Goal: Use online tool/utility: Use online tool/utility

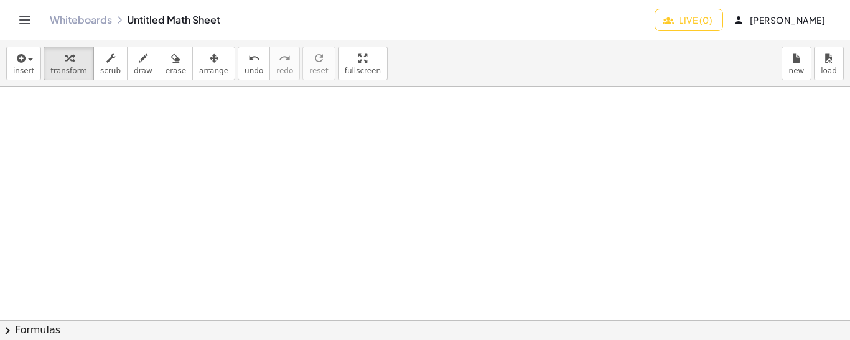
drag, startPoint x: 34, startPoint y: 98, endPoint x: 26, endPoint y: 111, distance: 15.1
click at [139, 61] on icon "button" at bounding box center [143, 58] width 9 height 15
drag, startPoint x: 42, startPoint y: 99, endPoint x: 34, endPoint y: 110, distance: 13.7
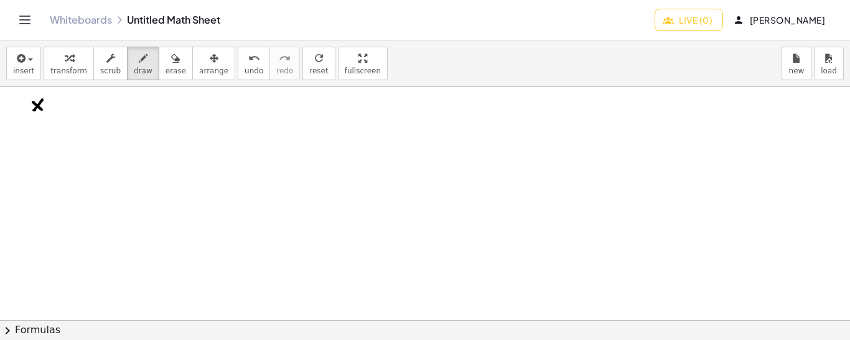
drag, startPoint x: 33, startPoint y: 101, endPoint x: 42, endPoint y: 109, distance: 11.5
drag, startPoint x: 46, startPoint y: 98, endPoint x: 53, endPoint y: 99, distance: 6.9
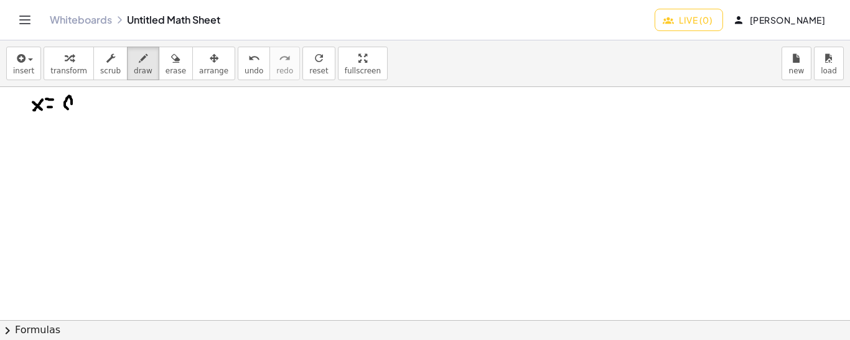
drag, startPoint x: 72, startPoint y: 103, endPoint x: 71, endPoint y: 110, distance: 6.3
drag, startPoint x: 82, startPoint y: 98, endPoint x: 77, endPoint y: 113, distance: 16.3
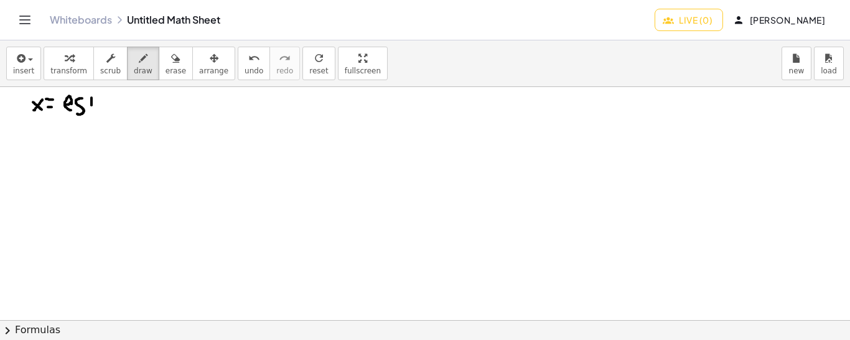
drag, startPoint x: 92, startPoint y: 97, endPoint x: 92, endPoint y: 111, distance: 13.7
drag, startPoint x: 87, startPoint y: 101, endPoint x: 96, endPoint y: 101, distance: 9.3
drag, startPoint x: 40, startPoint y: 127, endPoint x: 29, endPoint y: 139, distance: 16.7
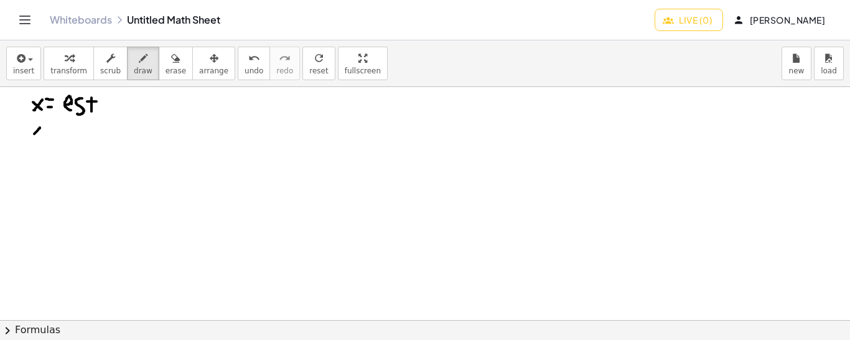
drag, startPoint x: 29, startPoint y: 126, endPoint x: 34, endPoint y: 131, distance: 7.5
drag, startPoint x: 46, startPoint y: 136, endPoint x: 56, endPoint y: 136, distance: 10.0
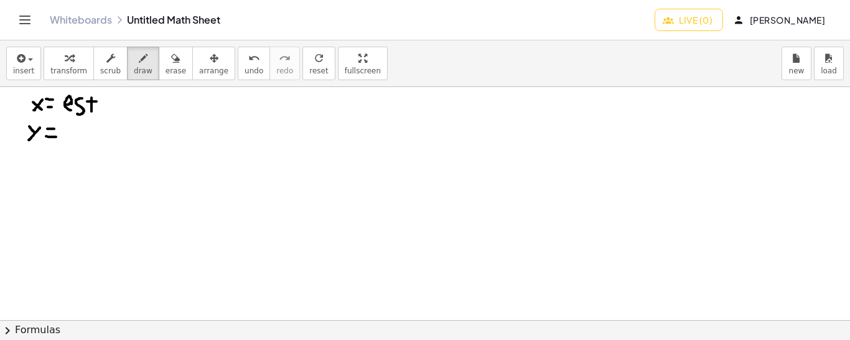
drag, startPoint x: 47, startPoint y: 128, endPoint x: 55, endPoint y: 128, distance: 8.1
drag, startPoint x: 67, startPoint y: 127, endPoint x: 75, endPoint y: 139, distance: 14.7
drag, startPoint x: 59, startPoint y: 121, endPoint x: 78, endPoint y: 118, distance: 19.5
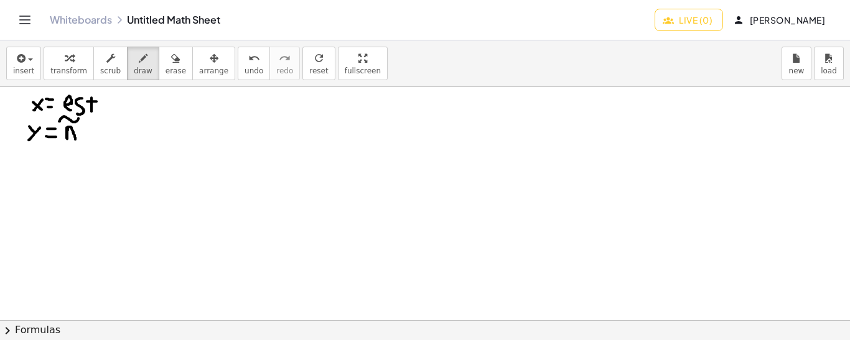
drag, startPoint x: 92, startPoint y: 128, endPoint x: 98, endPoint y: 136, distance: 10.2
drag, startPoint x: 93, startPoint y: 131, endPoint x: 100, endPoint y: 130, distance: 7.5
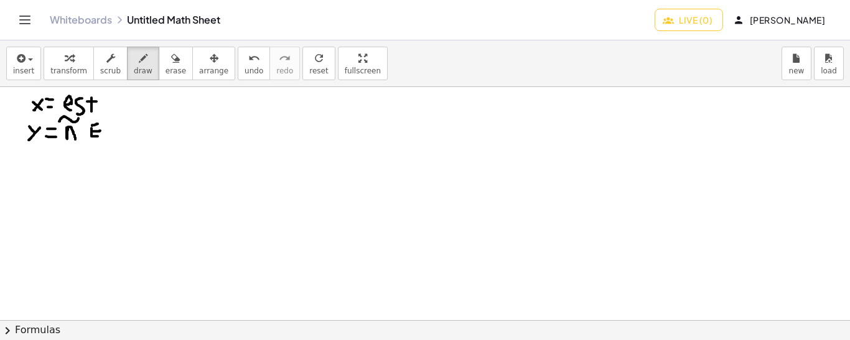
drag, startPoint x: 92, startPoint y: 125, endPoint x: 99, endPoint y: 123, distance: 7.1
drag, startPoint x: 172, startPoint y: 98, endPoint x: 178, endPoint y: 166, distance: 68.1
drag, startPoint x: 197, startPoint y: 103, endPoint x: 190, endPoint y: 116, distance: 14.5
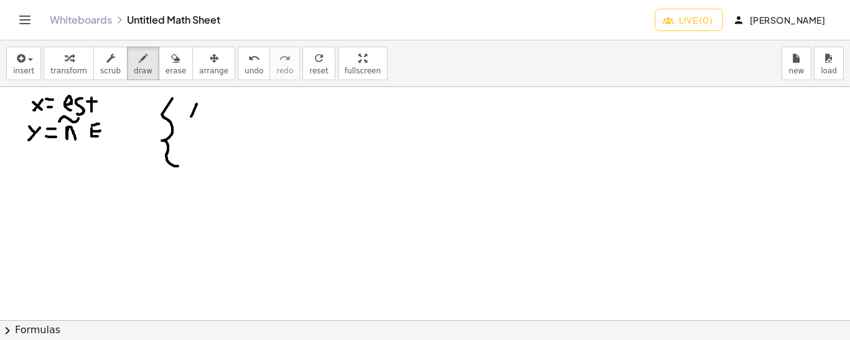
drag, startPoint x: 190, startPoint y: 106, endPoint x: 199, endPoint y: 117, distance: 13.7
drag, startPoint x: 204, startPoint y: 110, endPoint x: 214, endPoint y: 110, distance: 10.0
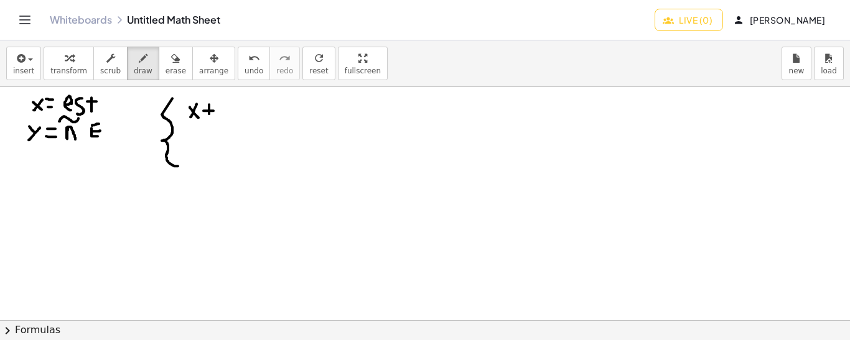
drag, startPoint x: 209, startPoint y: 104, endPoint x: 209, endPoint y: 116, distance: 12.4
drag, startPoint x: 220, startPoint y: 103, endPoint x: 226, endPoint y: 110, distance: 9.3
drag, startPoint x: 229, startPoint y: 102, endPoint x: 222, endPoint y: 117, distance: 16.7
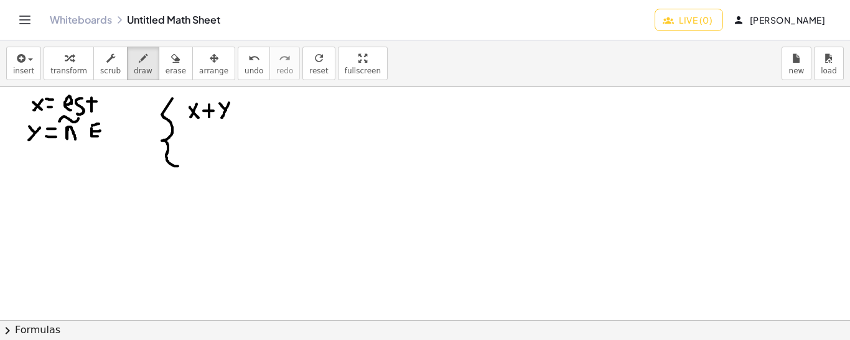
drag, startPoint x: 236, startPoint y: 111, endPoint x: 245, endPoint y: 111, distance: 9.3
drag, startPoint x: 237, startPoint y: 103, endPoint x: 245, endPoint y: 103, distance: 7.5
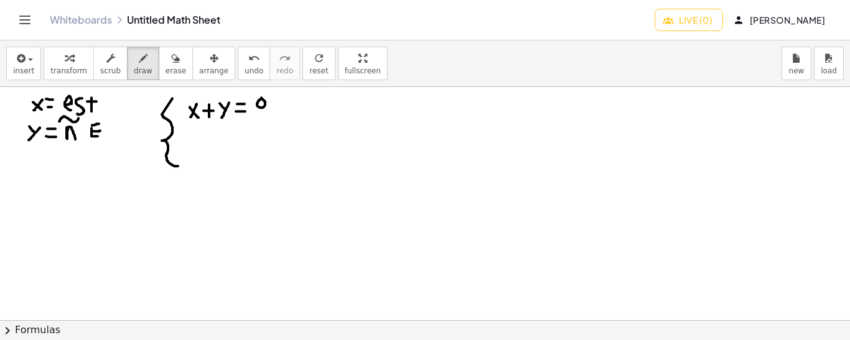
drag, startPoint x: 199, startPoint y: 146, endPoint x: 192, endPoint y: 163, distance: 18.1
drag, startPoint x: 190, startPoint y: 149, endPoint x: 204, endPoint y: 163, distance: 18.9
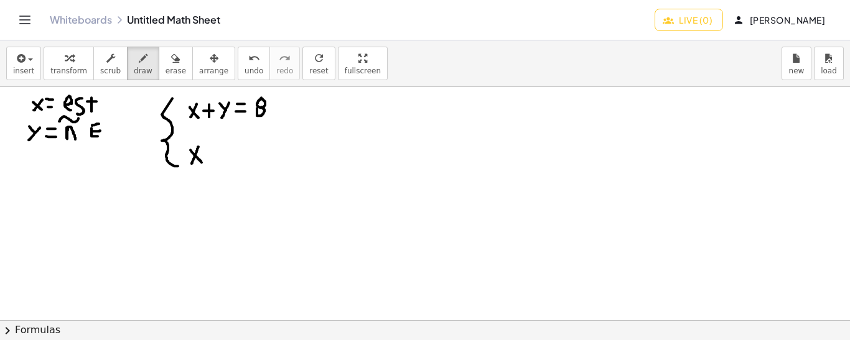
drag, startPoint x: 173, startPoint y: 146, endPoint x: 179, endPoint y: 163, distance: 18.5
drag, startPoint x: 212, startPoint y: 153, endPoint x: 220, endPoint y: 153, distance: 8.1
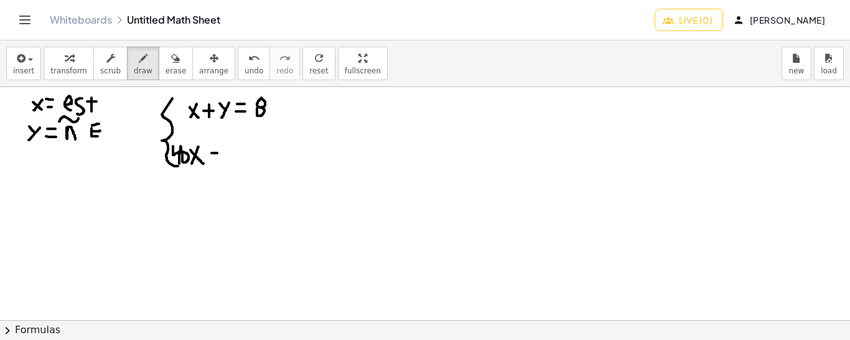
drag, startPoint x: 215, startPoint y: 145, endPoint x: 215, endPoint y: 158, distance: 13.1
drag, startPoint x: 233, startPoint y: 143, endPoint x: 228, endPoint y: 152, distance: 10.0
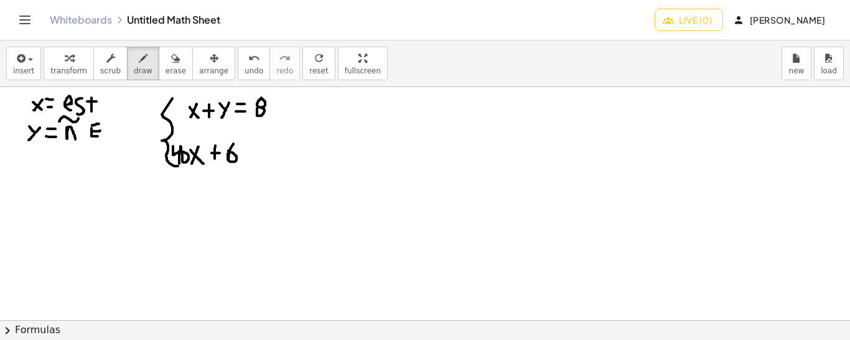
drag, startPoint x: 228, startPoint y: 150, endPoint x: 228, endPoint y: 159, distance: 8.7
drag, startPoint x: 254, startPoint y: 154, endPoint x: 259, endPoint y: 161, distance: 8.0
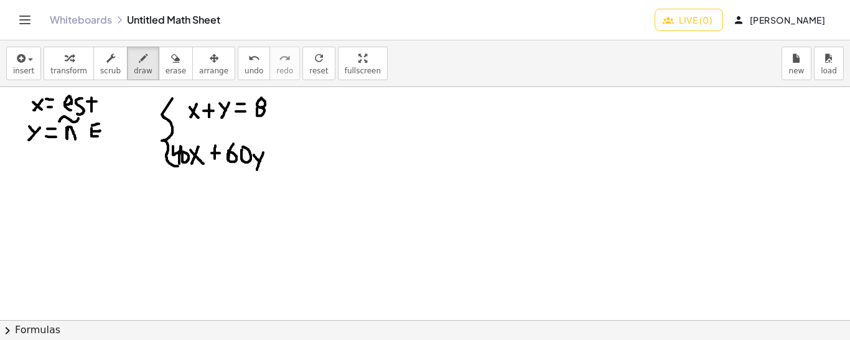
drag, startPoint x: 263, startPoint y: 152, endPoint x: 256, endPoint y: 172, distance: 21.3
drag, startPoint x: 271, startPoint y: 157, endPoint x: 278, endPoint y: 157, distance: 6.8
drag, startPoint x: 271, startPoint y: 147, endPoint x: 279, endPoint y: 148, distance: 8.1
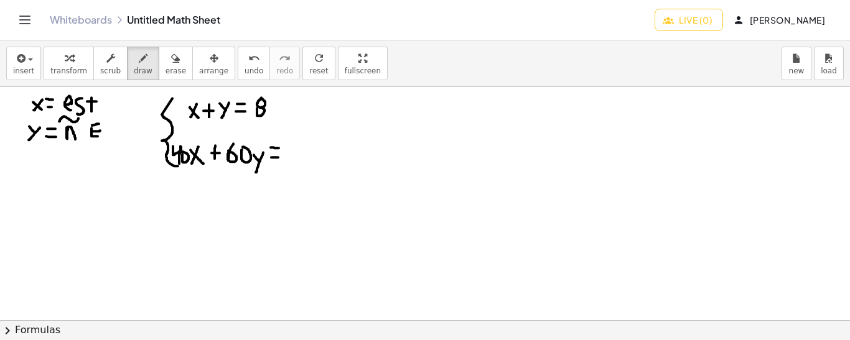
drag, startPoint x: 286, startPoint y: 139, endPoint x: 285, endPoint y: 157, distance: 18.7
drag, startPoint x: 300, startPoint y: 142, endPoint x: 298, endPoint y: 154, distance: 12.6
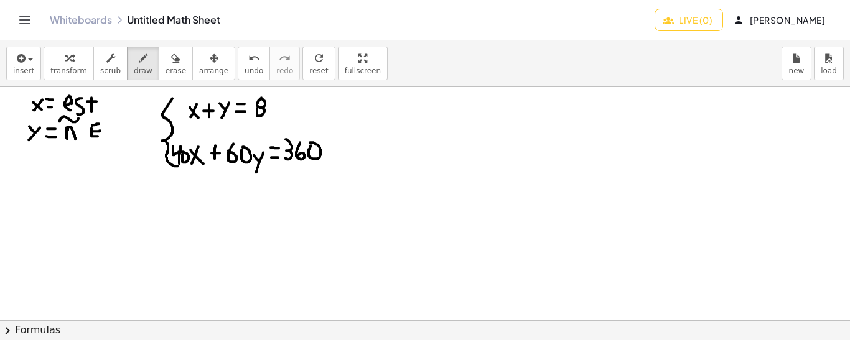
drag, startPoint x: 181, startPoint y: 126, endPoint x: 202, endPoint y: 126, distance: 21.2
drag, startPoint x: 215, startPoint y: 124, endPoint x: 227, endPoint y: 124, distance: 11.8
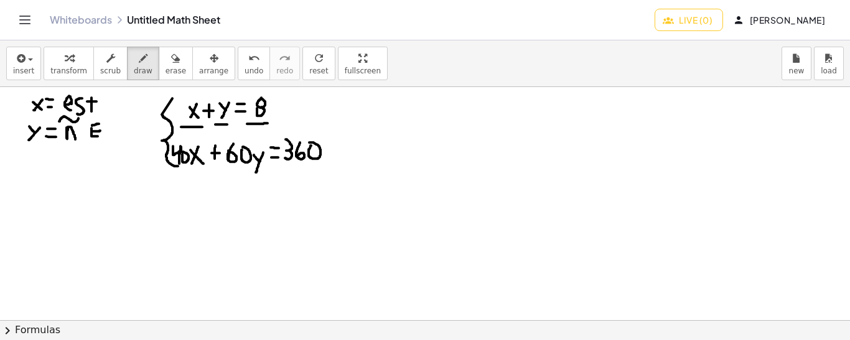
drag, startPoint x: 247, startPoint y: 123, endPoint x: 268, endPoint y: 123, distance: 20.6
drag, startPoint x: 190, startPoint y: 170, endPoint x: 204, endPoint y: 170, distance: 13.7
drag, startPoint x: 250, startPoint y: 169, endPoint x: 263, endPoint y: 171, distance: 13.9
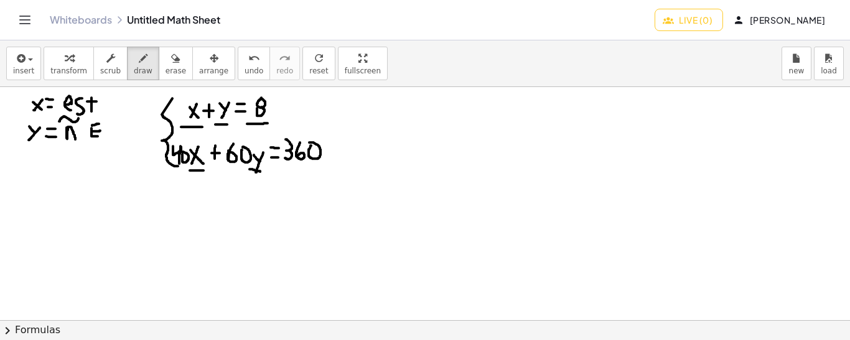
drag, startPoint x: 229, startPoint y: 168, endPoint x: 240, endPoint y: 169, distance: 10.6
drag, startPoint x: 288, startPoint y: 167, endPoint x: 320, endPoint y: 167, distance: 31.7
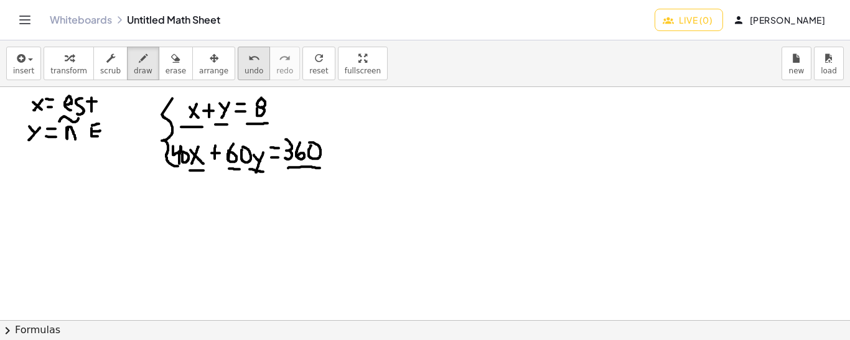
click at [248, 63] on icon "undo" at bounding box center [254, 58] width 12 height 15
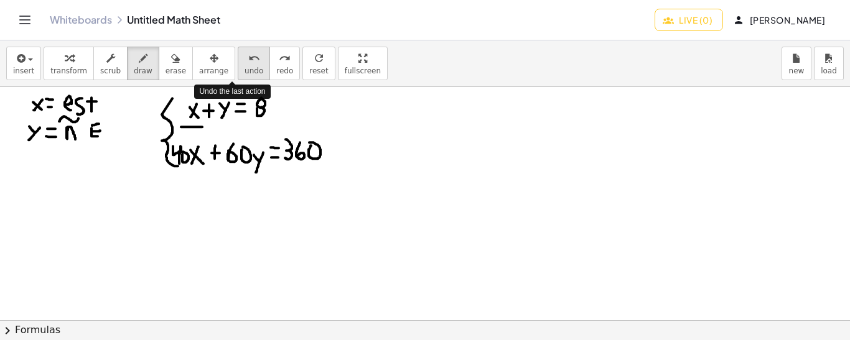
click at [248, 63] on icon "undo" at bounding box center [254, 58] width 12 height 15
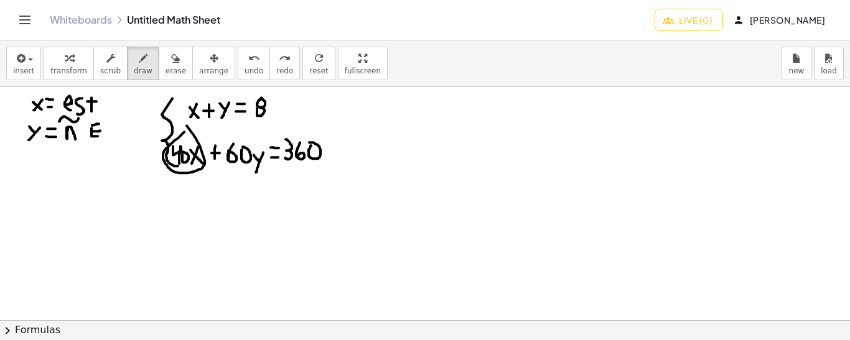
drag, startPoint x: 246, startPoint y: 128, endPoint x: 241, endPoint y: 135, distance: 8.8
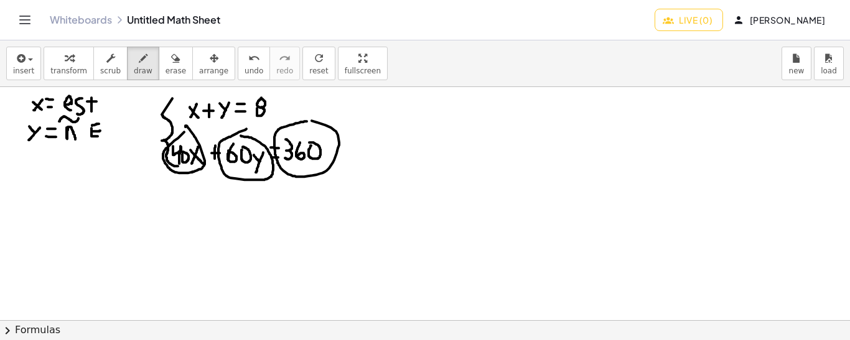
drag, startPoint x: 307, startPoint y: 121, endPoint x: 300, endPoint y: 121, distance: 6.8
click at [245, 70] on span "undo" at bounding box center [254, 71] width 19 height 9
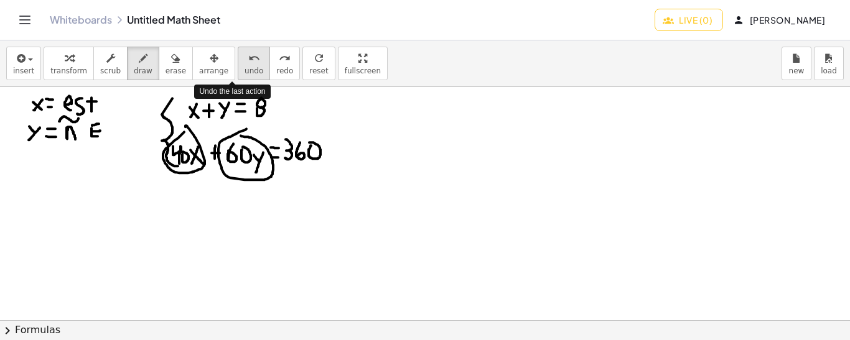
click at [245, 70] on span "undo" at bounding box center [254, 71] width 19 height 9
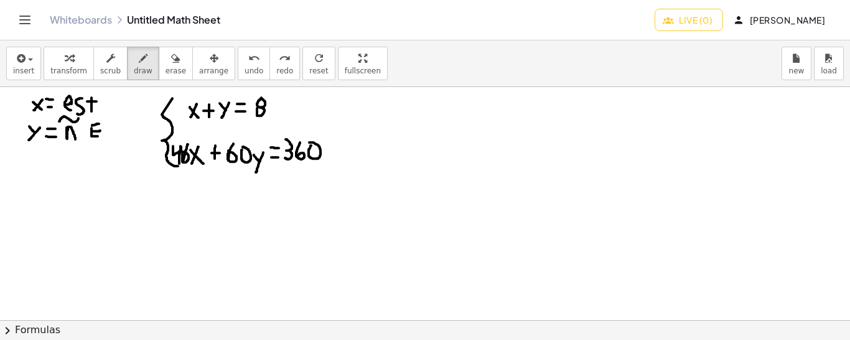
drag, startPoint x: 188, startPoint y: 144, endPoint x: 183, endPoint y: 162, distance: 18.7
drag, startPoint x: 243, startPoint y: 140, endPoint x: 245, endPoint y: 161, distance: 20.6
drag, startPoint x: 321, startPoint y: 136, endPoint x: 311, endPoint y: 164, distance: 29.7
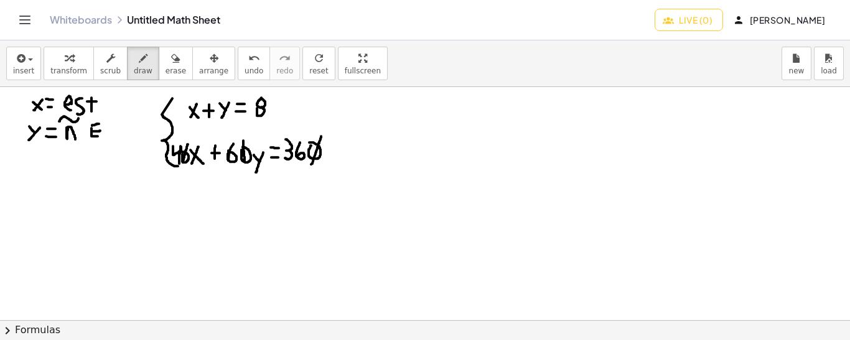
click at [248, 57] on icon "undo" at bounding box center [254, 58] width 12 height 15
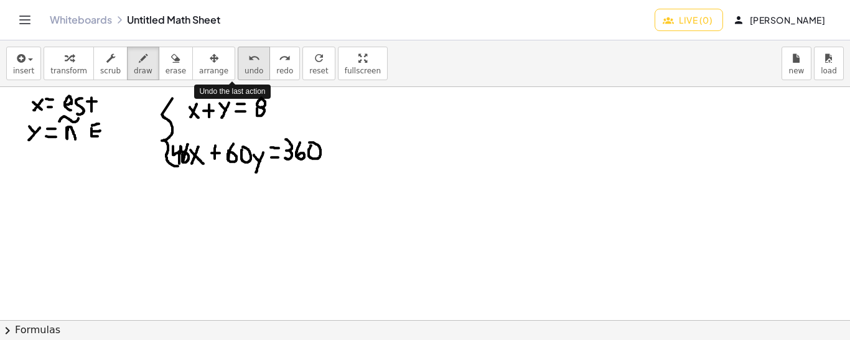
click at [248, 57] on icon "undo" at bounding box center [254, 58] width 12 height 15
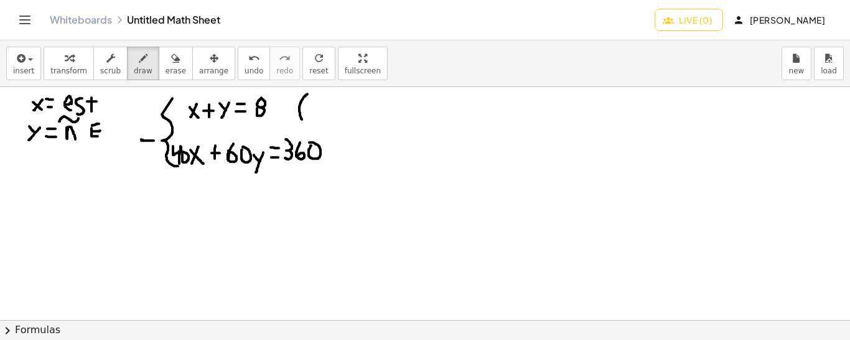
drag, startPoint x: 307, startPoint y: 93, endPoint x: 303, endPoint y: 120, distance: 26.6
click at [245, 67] on span "undo" at bounding box center [254, 71] width 19 height 9
drag, startPoint x: 302, startPoint y: 95, endPoint x: 303, endPoint y: 118, distance: 22.4
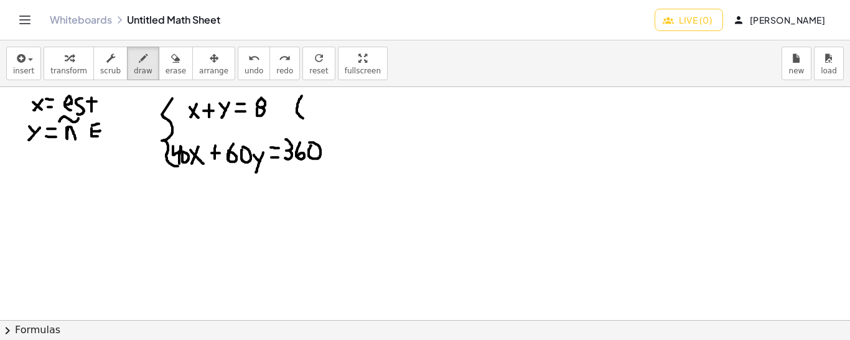
drag, startPoint x: 316, startPoint y: 97, endPoint x: 317, endPoint y: 114, distance: 16.9
drag, startPoint x: 327, startPoint y: 93, endPoint x: 330, endPoint y: 120, distance: 26.9
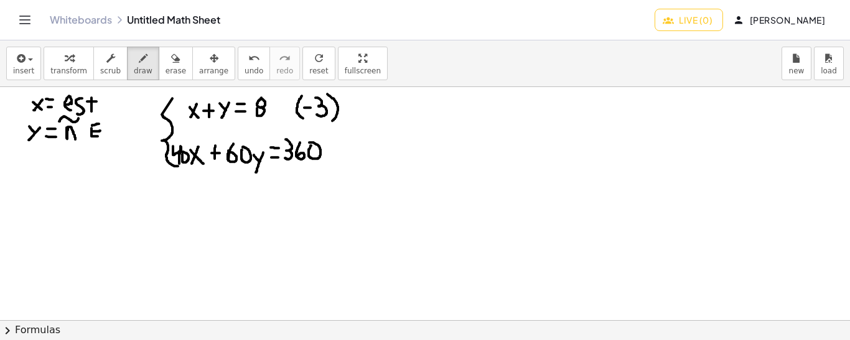
drag, startPoint x: 186, startPoint y: 147, endPoint x: 184, endPoint y: 161, distance: 14.5
drag, startPoint x: 250, startPoint y: 144, endPoint x: 245, endPoint y: 162, distance: 18.7
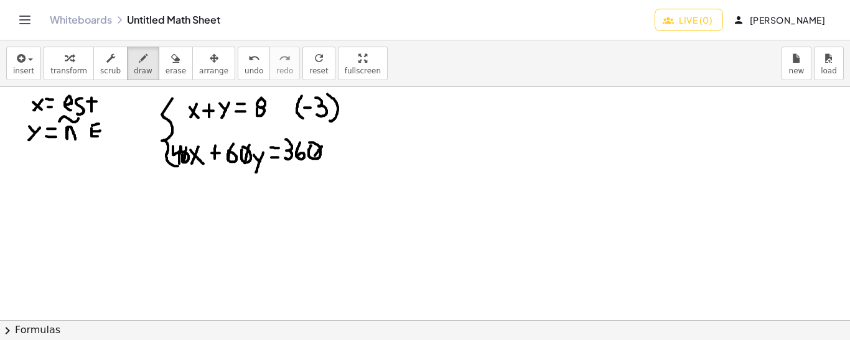
drag, startPoint x: 322, startPoint y: 146, endPoint x: 309, endPoint y: 164, distance: 22.3
drag, startPoint x: 176, startPoint y: 185, endPoint x: 176, endPoint y: 244, distance: 59.1
click at [248, 63] on icon "undo" at bounding box center [254, 58] width 12 height 15
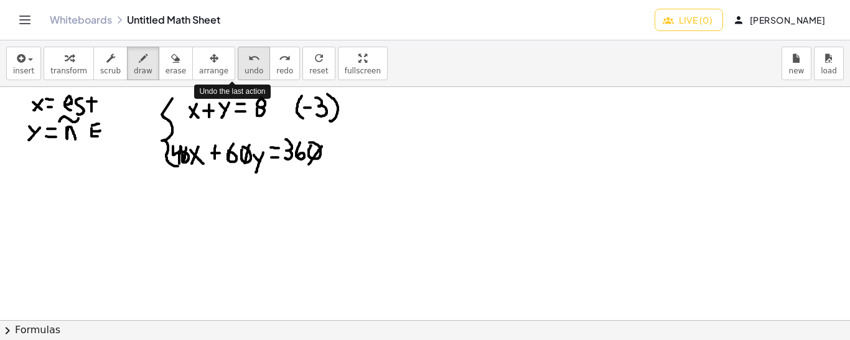
click at [248, 63] on icon "undo" at bounding box center [254, 58] width 12 height 15
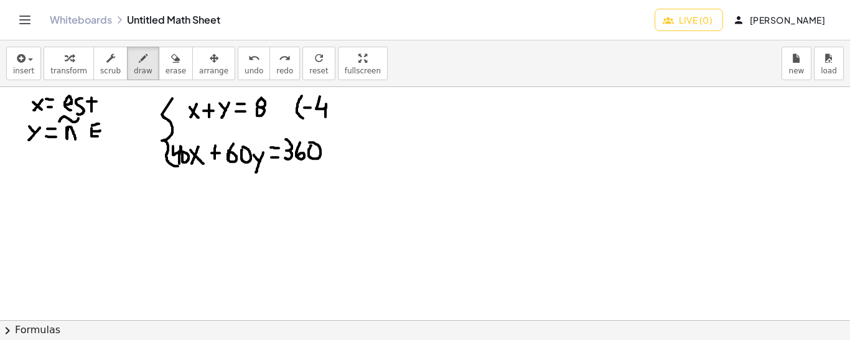
drag, startPoint x: 320, startPoint y: 96, endPoint x: 326, endPoint y: 116, distance: 21.3
drag, startPoint x: 332, startPoint y: 96, endPoint x: 332, endPoint y: 116, distance: 20.5
drag, startPoint x: 179, startPoint y: 181, endPoint x: 181, endPoint y: 242, distance: 61.7
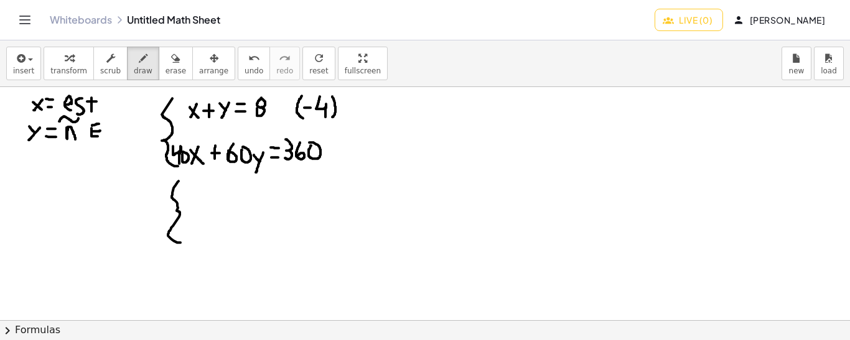
drag, startPoint x: 186, startPoint y: 189, endPoint x: 193, endPoint y: 189, distance: 6.8
drag, startPoint x: 198, startPoint y: 181, endPoint x: 204, endPoint y: 199, distance: 18.5
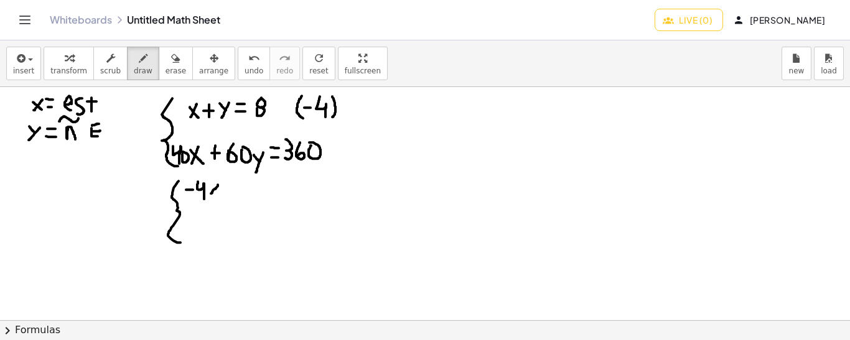
drag, startPoint x: 218, startPoint y: 184, endPoint x: 211, endPoint y: 193, distance: 11.1
drag, startPoint x: 210, startPoint y: 182, endPoint x: 219, endPoint y: 195, distance: 15.2
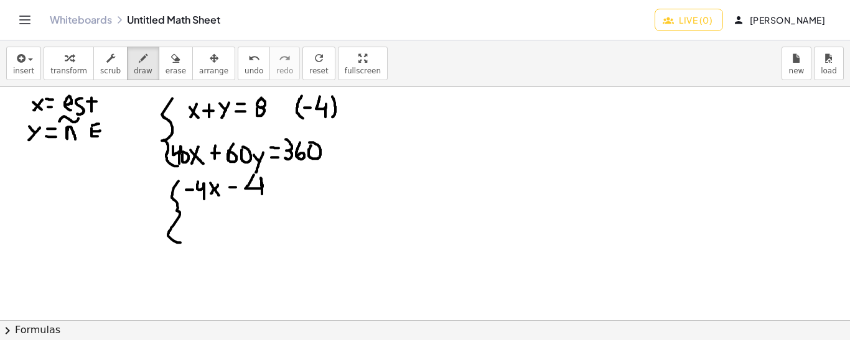
drag, startPoint x: 254, startPoint y: 174, endPoint x: 262, endPoint y: 196, distance: 23.2
drag, startPoint x: 270, startPoint y: 188, endPoint x: 272, endPoint y: 204, distance: 16.4
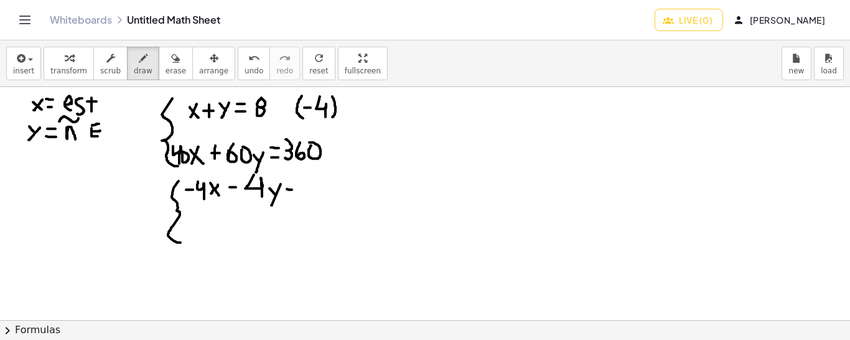
drag, startPoint x: 287, startPoint y: 189, endPoint x: 295, endPoint y: 189, distance: 8.1
drag, startPoint x: 324, startPoint y: 171, endPoint x: 319, endPoint y: 197, distance: 26.0
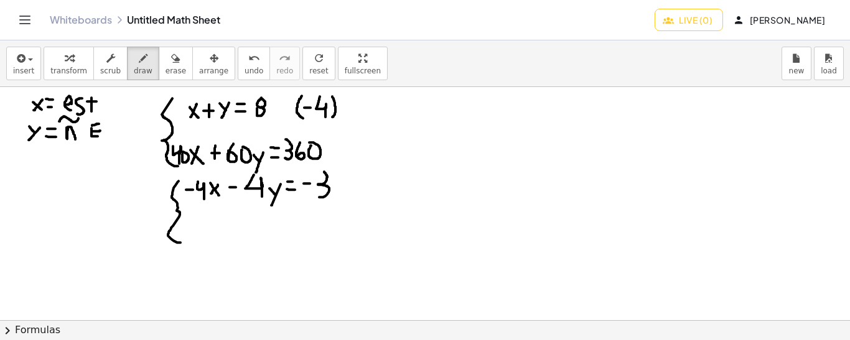
drag, startPoint x: 342, startPoint y: 177, endPoint x: 341, endPoint y: 196, distance: 18.7
drag, startPoint x: 197, startPoint y: 218, endPoint x: 207, endPoint y: 237, distance: 21.5
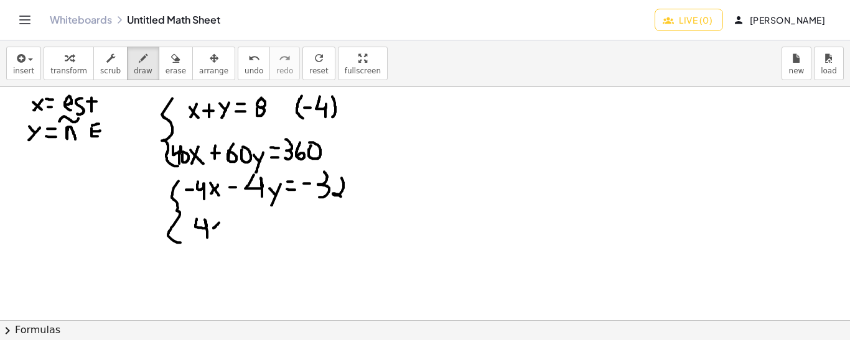
drag, startPoint x: 219, startPoint y: 222, endPoint x: 212, endPoint y: 228, distance: 9.3
drag, startPoint x: 212, startPoint y: 223, endPoint x: 220, endPoint y: 231, distance: 11.0
drag, startPoint x: 230, startPoint y: 227, endPoint x: 239, endPoint y: 227, distance: 9.3
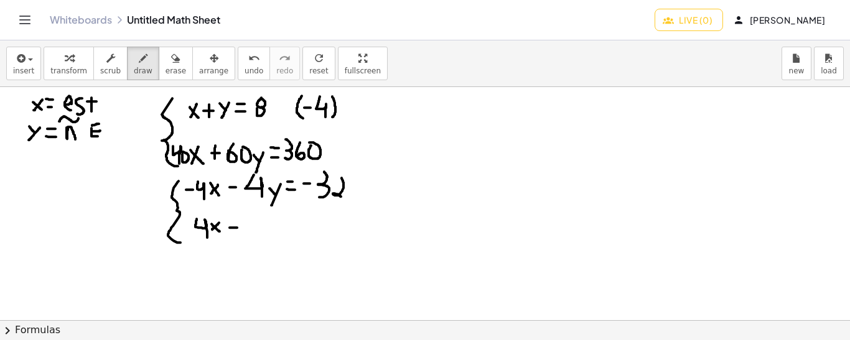
drag, startPoint x: 233, startPoint y: 220, endPoint x: 234, endPoint y: 231, distance: 10.6
drag, startPoint x: 249, startPoint y: 217, endPoint x: 248, endPoint y: 229, distance: 11.9
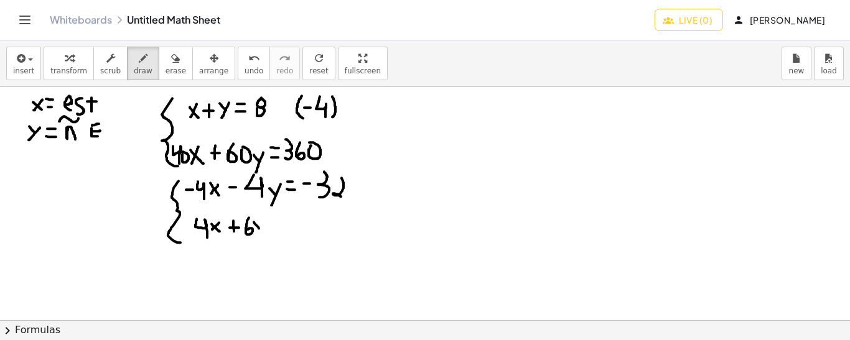
drag, startPoint x: 254, startPoint y: 222, endPoint x: 264, endPoint y: 233, distance: 15.5
drag, startPoint x: 266, startPoint y: 223, endPoint x: 258, endPoint y: 244, distance: 21.9
drag, startPoint x: 274, startPoint y: 227, endPoint x: 285, endPoint y: 227, distance: 11.2
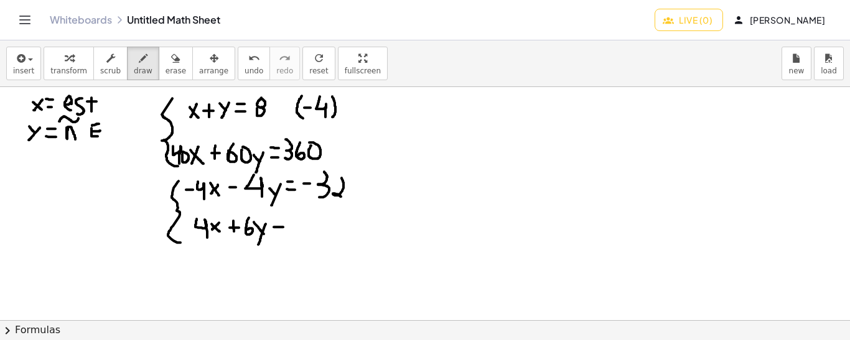
drag, startPoint x: 275, startPoint y: 215, endPoint x: 283, endPoint y: 216, distance: 7.5
drag, startPoint x: 292, startPoint y: 213, endPoint x: 294, endPoint y: 233, distance: 20.0
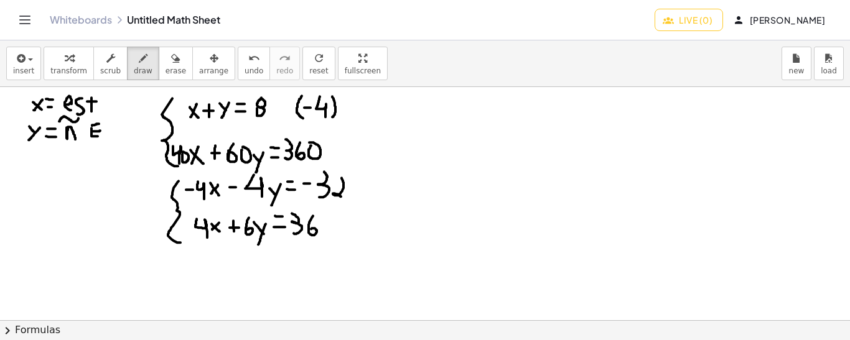
drag, startPoint x: 313, startPoint y: 215, endPoint x: 311, endPoint y: 229, distance: 13.9
drag, startPoint x: 176, startPoint y: 249, endPoint x: 338, endPoint y: 255, distance: 162.6
drag, startPoint x: 220, startPoint y: 177, endPoint x: 190, endPoint y: 205, distance: 41.4
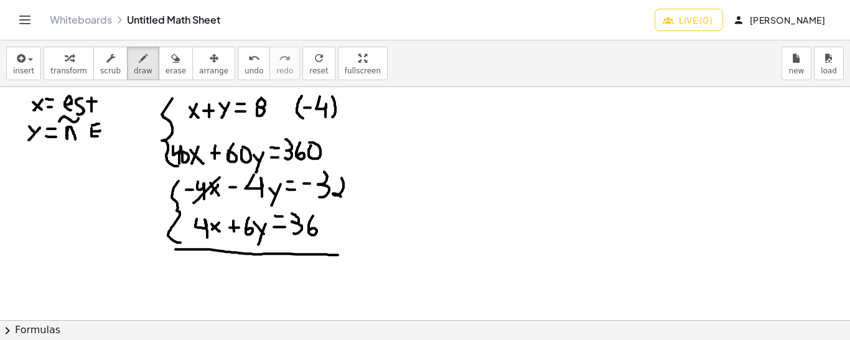
drag, startPoint x: 214, startPoint y: 210, endPoint x: 203, endPoint y: 231, distance: 23.9
drag, startPoint x: 247, startPoint y: 262, endPoint x: 251, endPoint y: 283, distance: 21.0
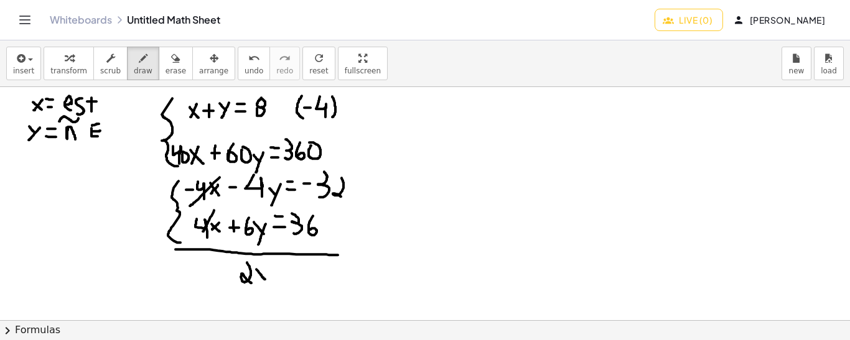
drag, startPoint x: 256, startPoint y: 269, endPoint x: 265, endPoint y: 279, distance: 13.2
drag, startPoint x: 270, startPoint y: 268, endPoint x: 260, endPoint y: 288, distance: 22.3
drag, startPoint x: 275, startPoint y: 275, endPoint x: 289, endPoint y: 274, distance: 14.3
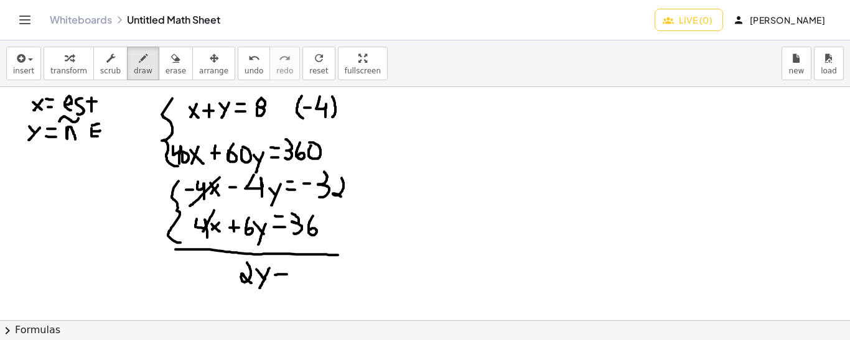
drag, startPoint x: 276, startPoint y: 263, endPoint x: 285, endPoint y: 264, distance: 9.4
drag
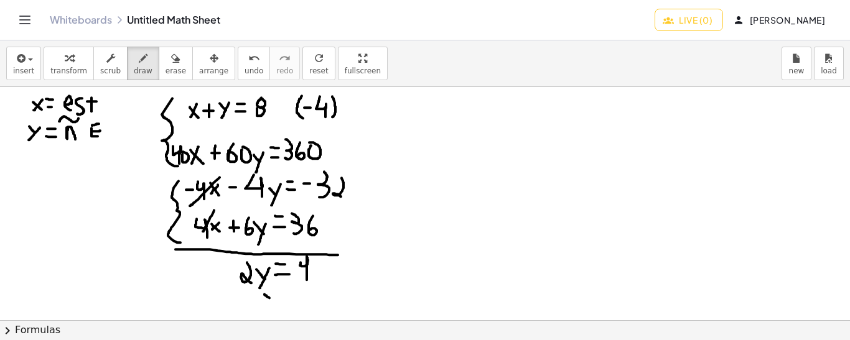
drag, startPoint x: 265, startPoint y: 294, endPoint x: 271, endPoint y: 298, distance: 7.6
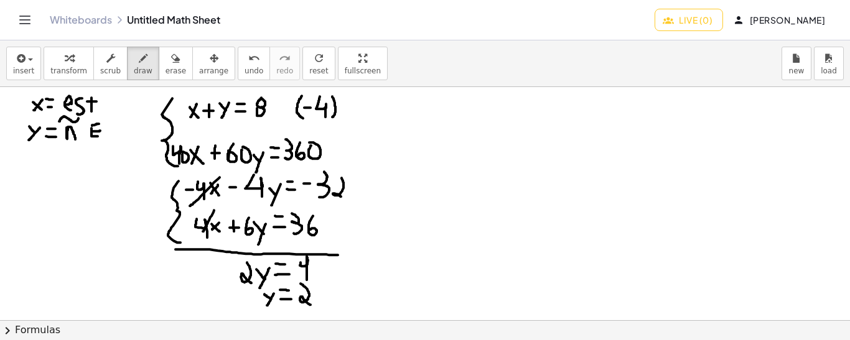
click at [248, 60] on icon "undo" at bounding box center [254, 58] width 12 height 15
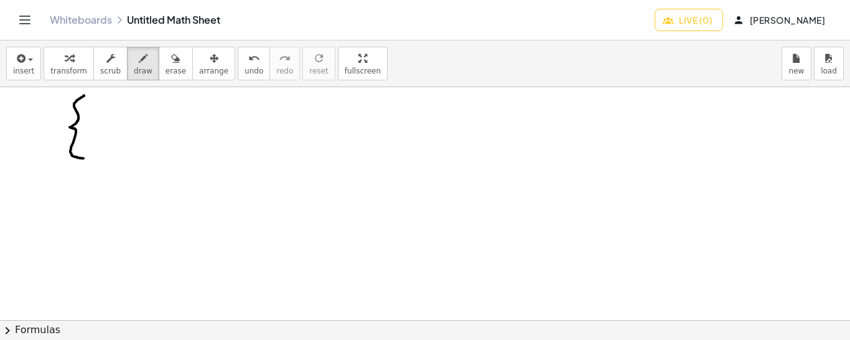
drag, startPoint x: 84, startPoint y: 95, endPoint x: 83, endPoint y: 157, distance: 62.9
drag, startPoint x: 103, startPoint y: 100, endPoint x: 97, endPoint y: 107, distance: 9.3
drag, startPoint x: 96, startPoint y: 101, endPoint x: 106, endPoint y: 108, distance: 11.6
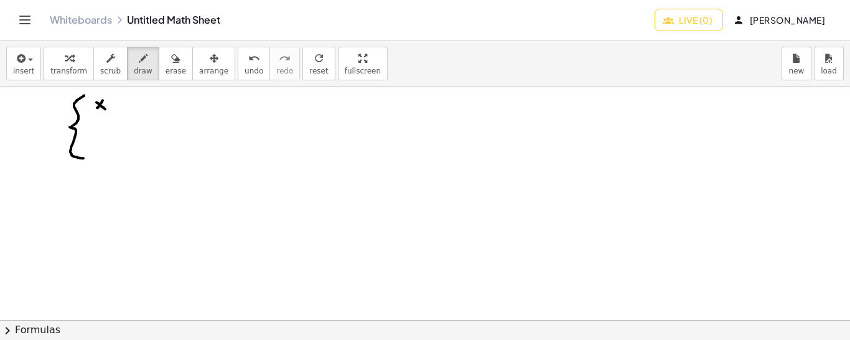
drag, startPoint x: 111, startPoint y: 95, endPoint x: 113, endPoint y: 108, distance: 13.9
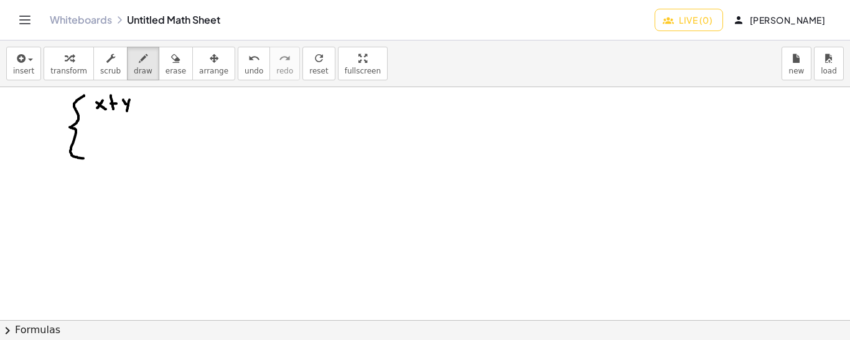
drag, startPoint x: 129, startPoint y: 99, endPoint x: 126, endPoint y: 113, distance: 14.7
drag, startPoint x: 153, startPoint y: 97, endPoint x: 153, endPoint y: 107, distance: 10.0
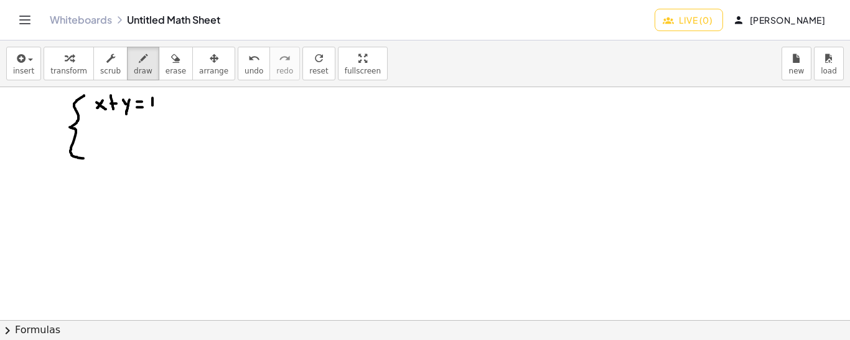
drag, startPoint x: 90, startPoint y: 139, endPoint x: 94, endPoint y: 151, distance: 12.4
drag, startPoint x: 104, startPoint y: 139, endPoint x: 97, endPoint y: 149, distance: 12.6
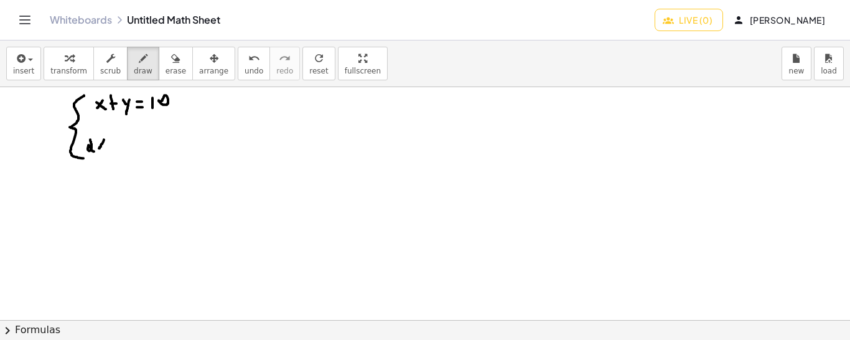
drag, startPoint x: 96, startPoint y: 139, endPoint x: 108, endPoint y: 148, distance: 14.2
drag, startPoint x: 115, startPoint y: 144, endPoint x: 123, endPoint y: 144, distance: 8.1
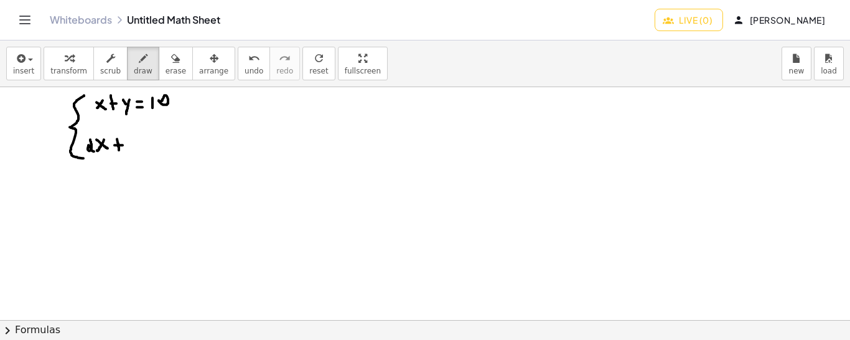
drag, startPoint x: 117, startPoint y: 138, endPoint x: 119, endPoint y: 150, distance: 12.0
drag, startPoint x: 135, startPoint y: 146, endPoint x: 131, endPoint y: 139, distance: 8.1
drag, startPoint x: 140, startPoint y: 144, endPoint x: 137, endPoint y: 154, distance: 11.0
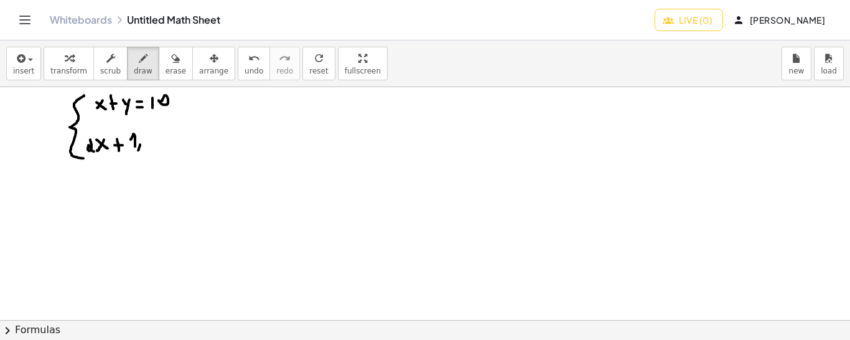
drag, startPoint x: 149, startPoint y: 134, endPoint x: 146, endPoint y: 148, distance: 14.0
drag, startPoint x: 161, startPoint y: 141, endPoint x: 169, endPoint y: 144, distance: 8.7
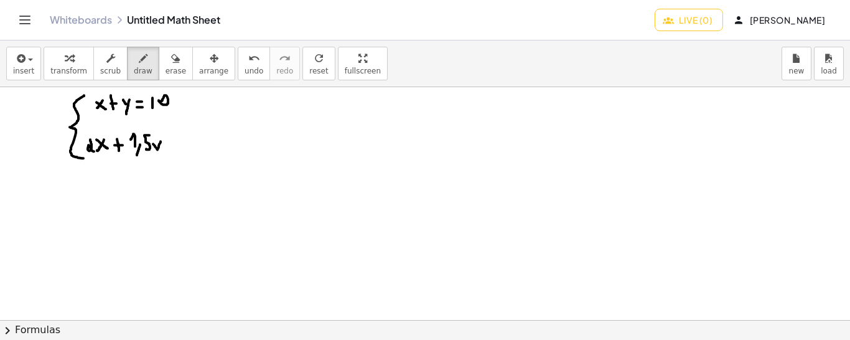
drag, startPoint x: 185, startPoint y: 144, endPoint x: 184, endPoint y: 132, distance: 11.8
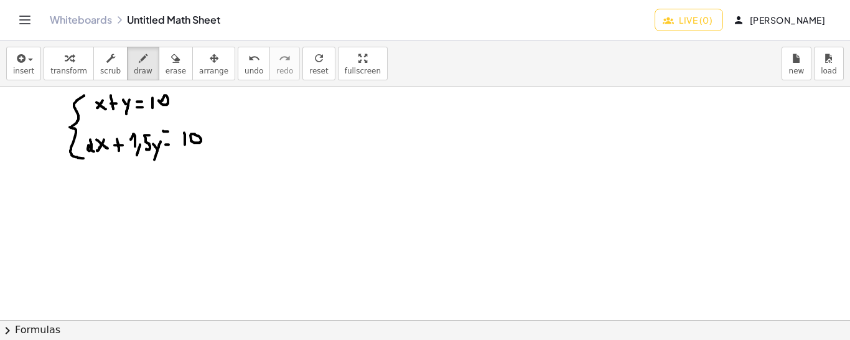
click at [248, 63] on icon "undo" at bounding box center [254, 58] width 12 height 15
drag, startPoint x: 200, startPoint y: 143, endPoint x: 194, endPoint y: 130, distance: 13.7
drag, startPoint x: 197, startPoint y: 138, endPoint x: 204, endPoint y: 138, distance: 7.5
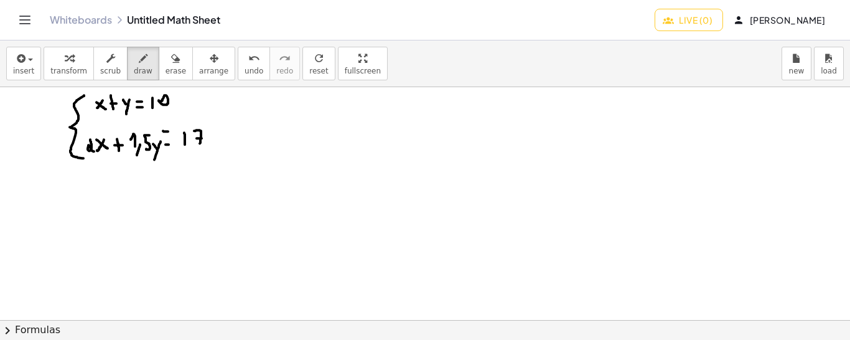
drag, startPoint x: 188, startPoint y: 94, endPoint x: 189, endPoint y: 116, distance: 22.4
drag, startPoint x: 188, startPoint y: 105, endPoint x: 195, endPoint y: 105, distance: 6.8
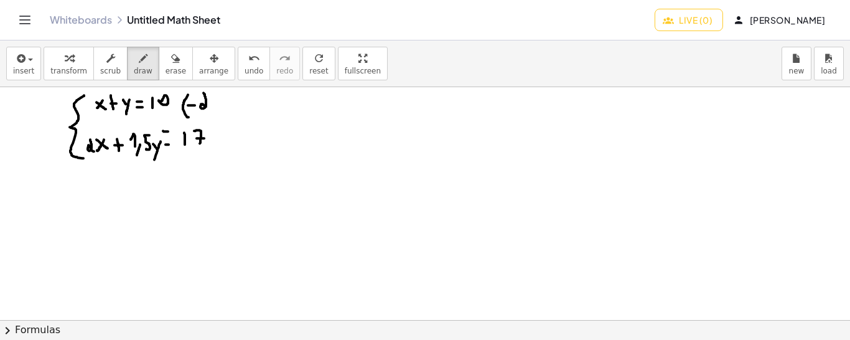
drag, startPoint x: 204, startPoint y: 92, endPoint x: 208, endPoint y: 106, distance: 15.0
drag, startPoint x: 213, startPoint y: 94, endPoint x: 214, endPoint y: 114, distance: 20.0
drag, startPoint x: 87, startPoint y: 179, endPoint x: 95, endPoint y: 179, distance: 7.5
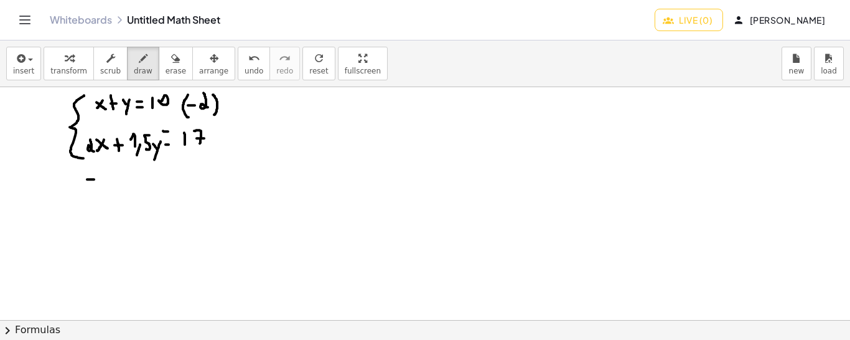
drag, startPoint x: 100, startPoint y: 173, endPoint x: 103, endPoint y: 193, distance: 20.2
drag, startPoint x: 111, startPoint y: 182, endPoint x: 106, endPoint y: 190, distance: 9.0
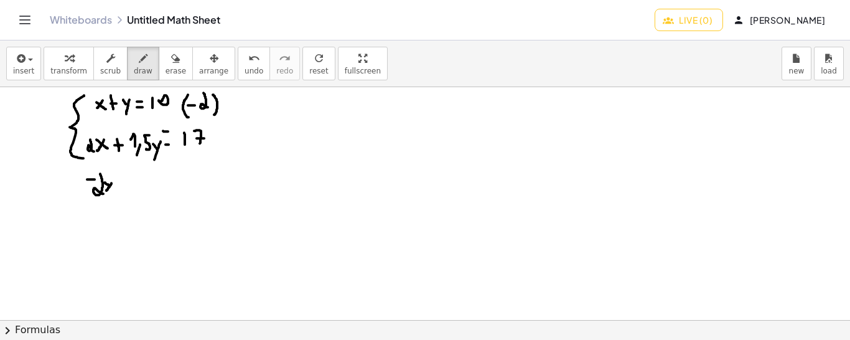
drag, startPoint x: 105, startPoint y: 182, endPoint x: 114, endPoint y: 188, distance: 11.2
drag, startPoint x: 120, startPoint y: 181, endPoint x: 129, endPoint y: 182, distance: 10.1
drag, startPoint x: 137, startPoint y: 174, endPoint x: 141, endPoint y: 190, distance: 16.2
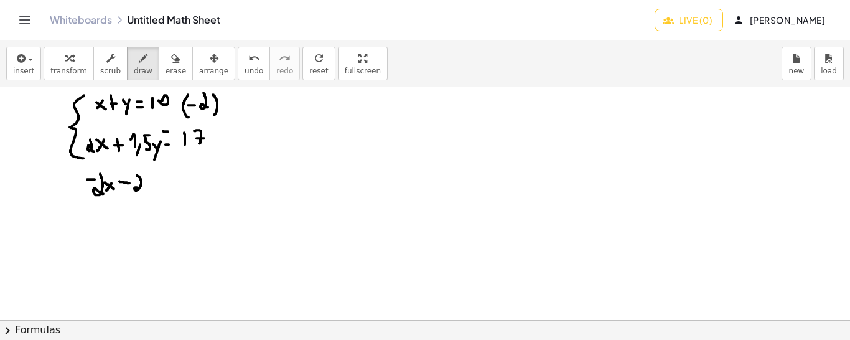
drag, startPoint x: 145, startPoint y: 184, endPoint x: 150, endPoint y: 190, distance: 7.5
drag, startPoint x: 153, startPoint y: 184, endPoint x: 146, endPoint y: 198, distance: 15.6
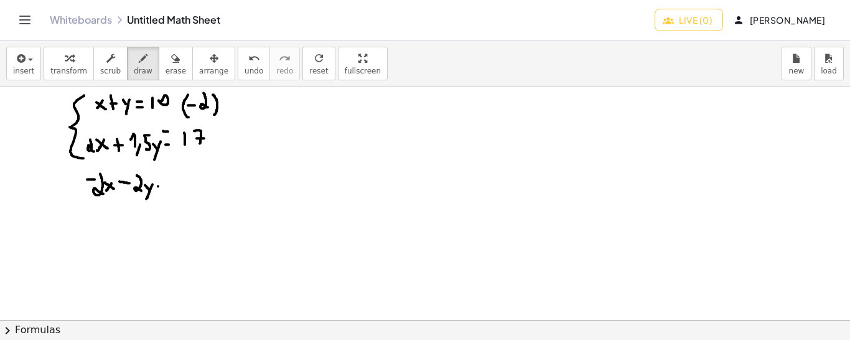
drag, startPoint x: 154, startPoint y: 177, endPoint x: 164, endPoint y: 178, distance: 9.4
drag, startPoint x: 185, startPoint y: 171, endPoint x: 190, endPoint y: 189, distance: 19.3
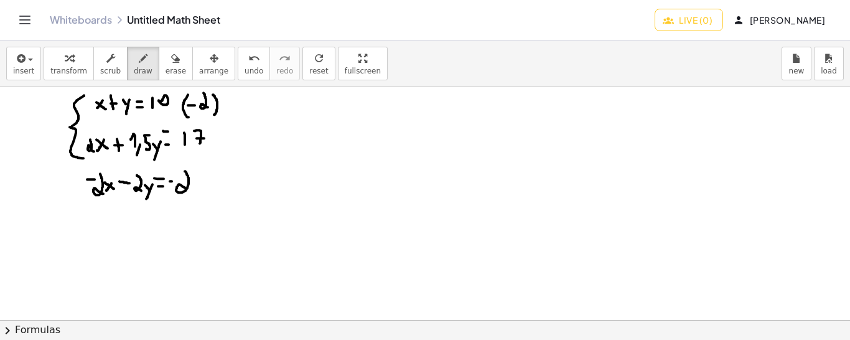
drag, startPoint x: 103, startPoint y: 95, endPoint x: 93, endPoint y: 111, distance: 18.5
drag, startPoint x: 110, startPoint y: 136, endPoint x: 96, endPoint y: 152, distance: 21.1
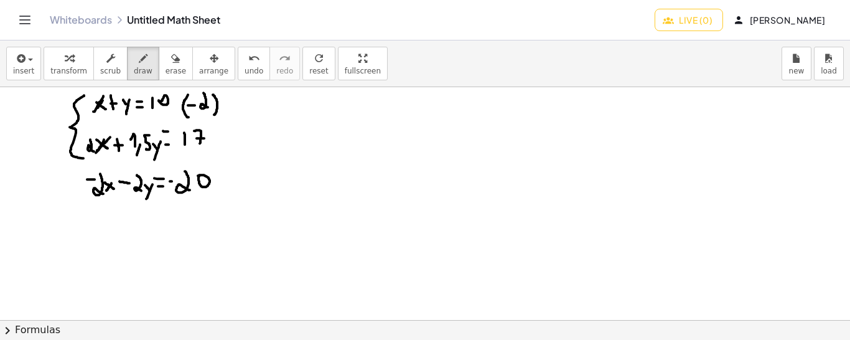
drag, startPoint x: 106, startPoint y: 164, endPoint x: 96, endPoint y: 195, distance: 31.9
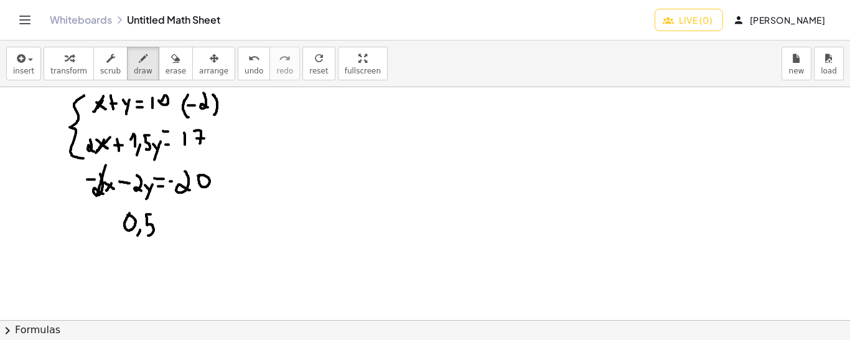
drag, startPoint x: 151, startPoint y: 214, endPoint x: 147, endPoint y: 233, distance: 20.3
drag, startPoint x: 160, startPoint y: 221, endPoint x: 164, endPoint y: 229, distance: 9.2
drag, startPoint x: 169, startPoint y: 221, endPoint x: 162, endPoint y: 235, distance: 15.3
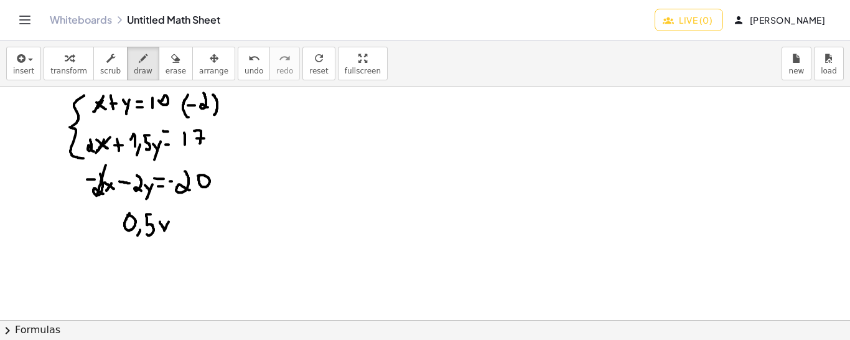
drag, startPoint x: 189, startPoint y: 219, endPoint x: 199, endPoint y: 219, distance: 9.3
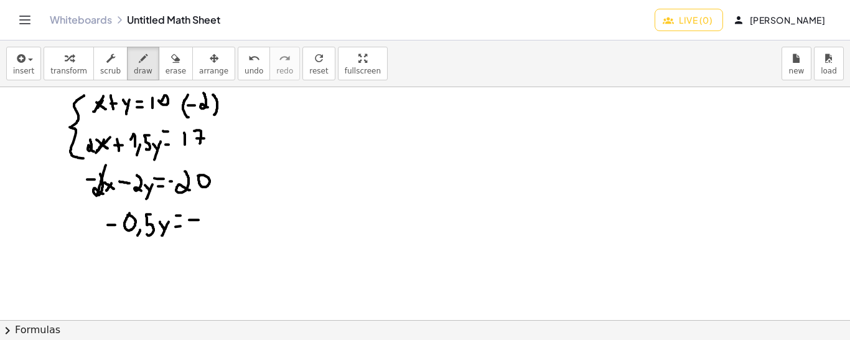
drag, startPoint x: 108, startPoint y: 224, endPoint x: 116, endPoint y: 224, distance: 8.1
drag, startPoint x: 213, startPoint y: 209, endPoint x: 212, endPoint y: 230, distance: 21.2
drag, startPoint x: 160, startPoint y: 246, endPoint x: 166, endPoint y: 255, distance: 10.4
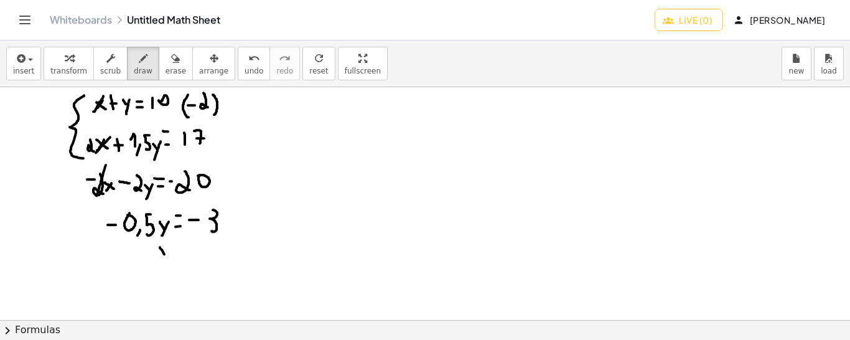
drag, startPoint x: 166, startPoint y: 249, endPoint x: 161, endPoint y: 266, distance: 17.5
drag, startPoint x: 175, startPoint y: 254, endPoint x: 182, endPoint y: 253, distance: 7.5
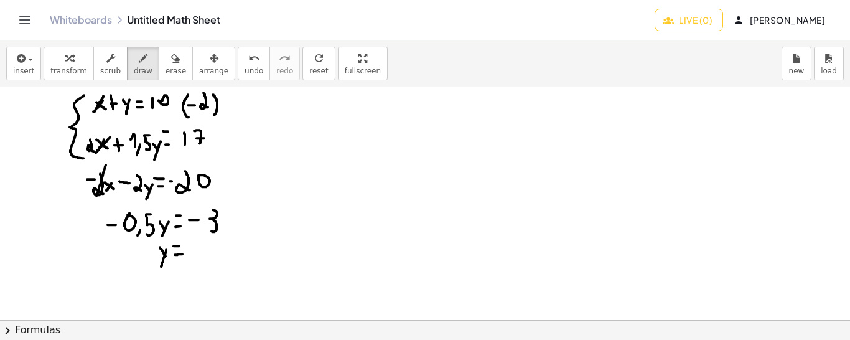
drag, startPoint x: 174, startPoint y: 245, endPoint x: 181, endPoint y: 245, distance: 6.8
drag, startPoint x: 194, startPoint y: 248, endPoint x: 202, endPoint y: 248, distance: 8.1
drag, startPoint x: 214, startPoint y: 240, endPoint x: 209, endPoint y: 256, distance: 17.5
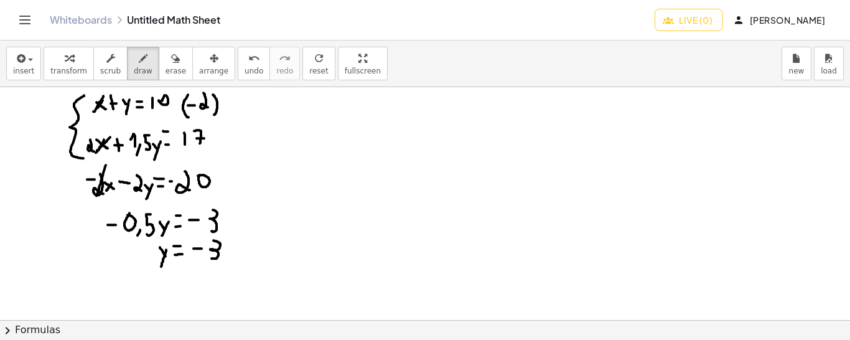
drag, startPoint x: 202, startPoint y: 262, endPoint x: 228, endPoint y: 264, distance: 26.8
drag, startPoint x: 212, startPoint y: 276, endPoint x: 212, endPoint y: 286, distance: 10.0
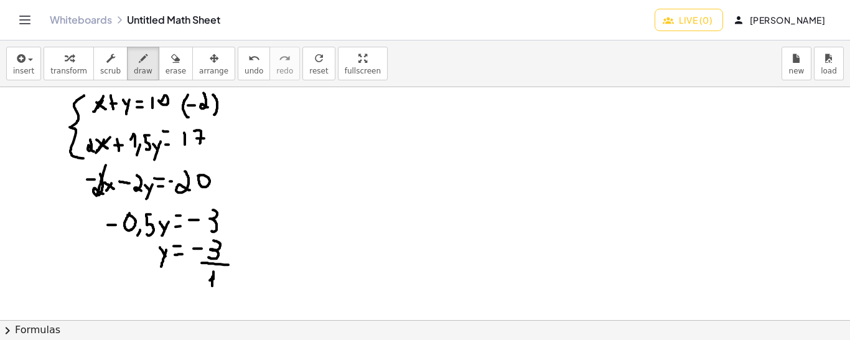
drag, startPoint x: 196, startPoint y: 286, endPoint x: 226, endPoint y: 288, distance: 29.9
drag, startPoint x: 210, startPoint y: 293, endPoint x: 216, endPoint y: 305, distance: 13.9
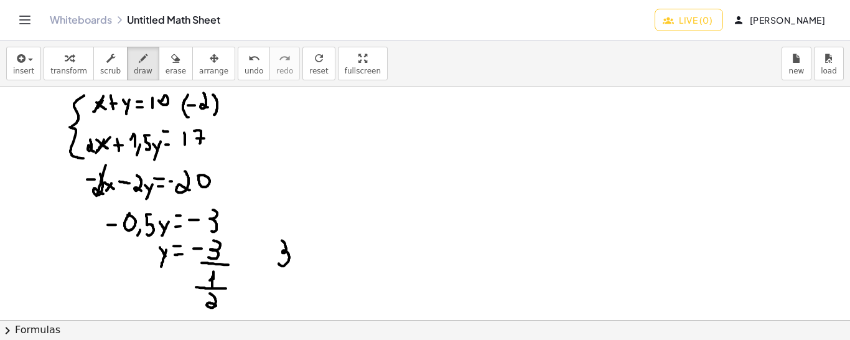
drag, startPoint x: 282, startPoint y: 240, endPoint x: 278, endPoint y: 261, distance: 22.1
drag, startPoint x: 316, startPoint y: 239, endPoint x: 319, endPoint y: 256, distance: 17.8
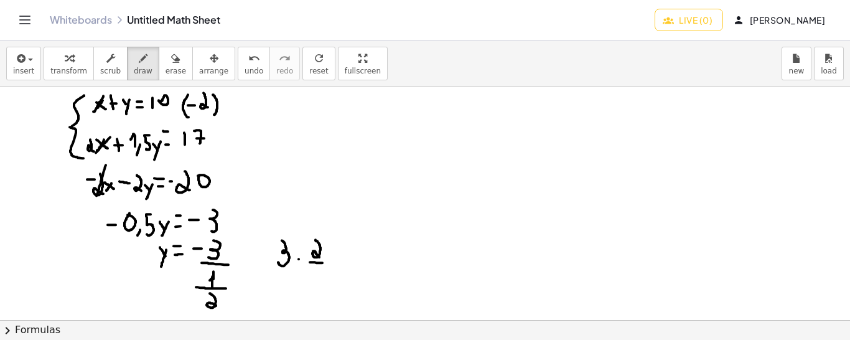
drag, startPoint x: 310, startPoint y: 261, endPoint x: 324, endPoint y: 261, distance: 14.3
drag, startPoint x: 313, startPoint y: 290, endPoint x: 309, endPoint y: 277, distance: 13.6
drag, startPoint x: 281, startPoint y: 234, endPoint x: 312, endPoint y: 233, distance: 31.1
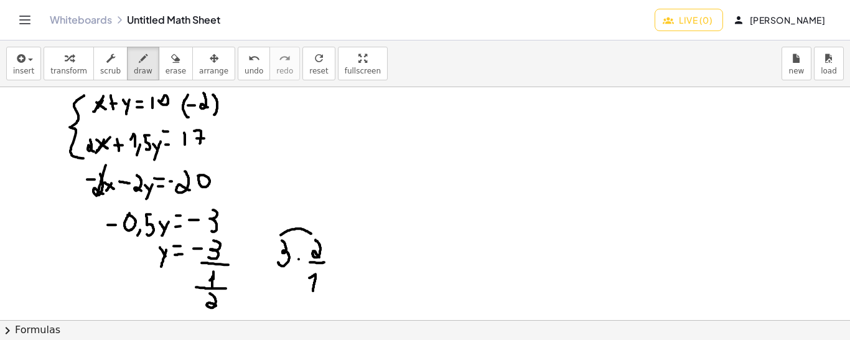
drag, startPoint x: 347, startPoint y: 260, endPoint x: 357, endPoint y: 260, distance: 9.4
drag, startPoint x: 349, startPoint y: 252, endPoint x: 355, endPoint y: 252, distance: 6.8
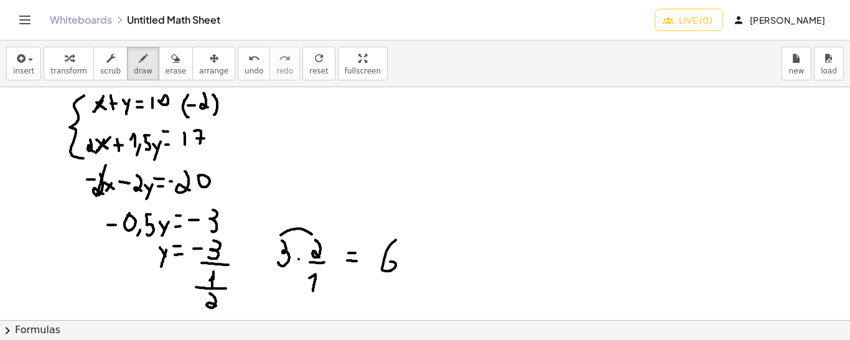
drag, startPoint x: 396, startPoint y: 239, endPoint x: 385, endPoint y: 264, distance: 27.3
drag, startPoint x: 120, startPoint y: 98, endPoint x: 136, endPoint y: 112, distance: 21.2
drag, startPoint x: 124, startPoint y: 199, endPoint x: 128, endPoint y: 207, distance: 8.4
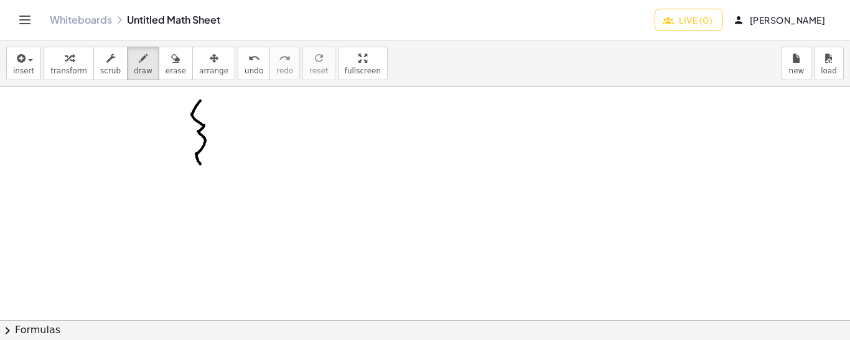
drag, startPoint x: 200, startPoint y: 101, endPoint x: 202, endPoint y: 164, distance: 63.5
drag, startPoint x: 231, startPoint y: 100, endPoint x: 220, endPoint y: 116, distance: 19.3
drag, startPoint x: 219, startPoint y: 101, endPoint x: 234, endPoint y: 118, distance: 22.5
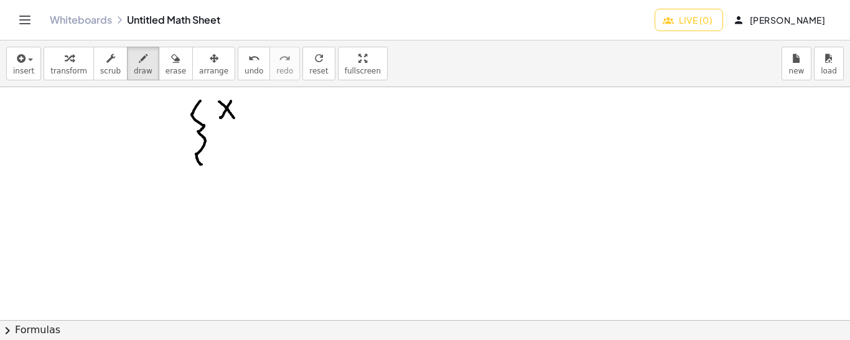
drag, startPoint x: 242, startPoint y: 108, endPoint x: 252, endPoint y: 108, distance: 10.0
drag, startPoint x: 247, startPoint y: 101, endPoint x: 248, endPoint y: 113, distance: 12.5
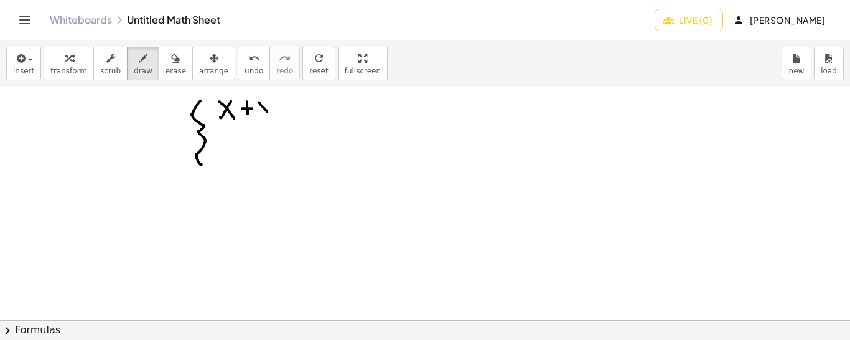
drag, startPoint x: 259, startPoint y: 101, endPoint x: 269, endPoint y: 113, distance: 15.5
drag, startPoint x: 272, startPoint y: 101, endPoint x: 267, endPoint y: 120, distance: 18.7
drag, startPoint x: 282, startPoint y: 110, endPoint x: 295, endPoint y: 110, distance: 13.1
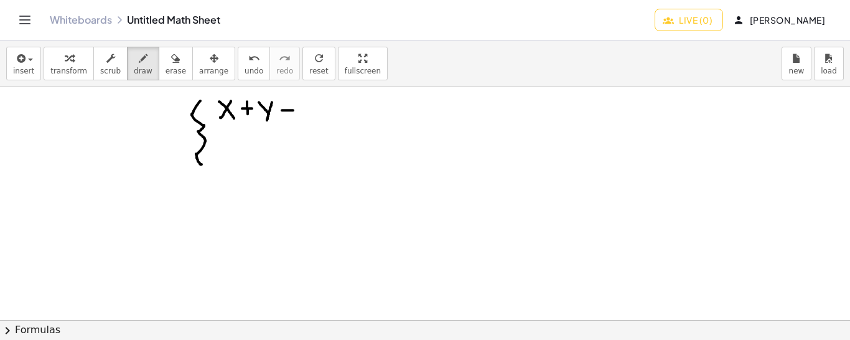
drag, startPoint x: 280, startPoint y: 99, endPoint x: 293, endPoint y: 100, distance: 12.5
drag, startPoint x: 311, startPoint y: 97, endPoint x: 306, endPoint y: 115, distance: 18.7
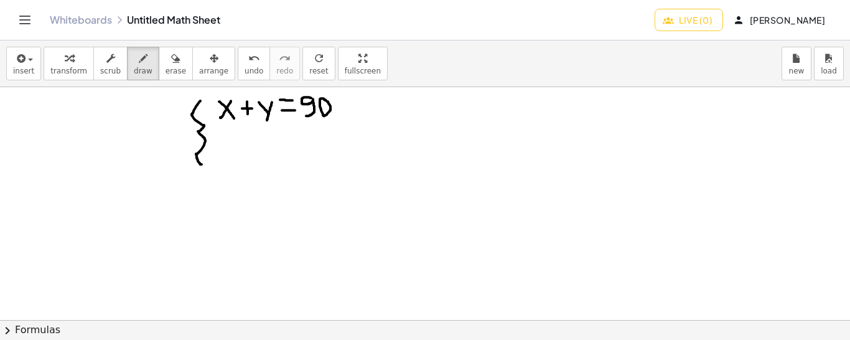
drag, startPoint x: 37, startPoint y: 95, endPoint x: 39, endPoint y: 111, distance: 16.3
drag, startPoint x: 45, startPoint y: 105, endPoint x: 59, endPoint y: 105, distance: 13.1
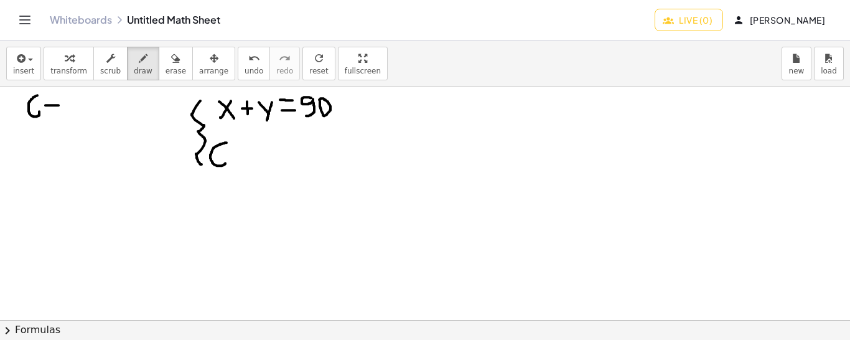
drag, startPoint x: 227, startPoint y: 142, endPoint x: 225, endPoint y: 162, distance: 20.0
drag, startPoint x: 233, startPoint y: 153, endPoint x: 245, endPoint y: 154, distance: 11.2
drag, startPoint x: 239, startPoint y: 148, endPoint x: 241, endPoint y: 162, distance: 15.1
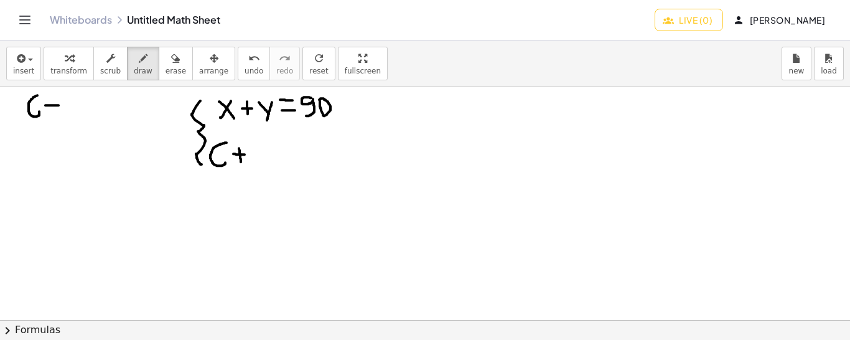
drag, startPoint x: 251, startPoint y: 142, endPoint x: 251, endPoint y: 162, distance: 19.9
drag, startPoint x: 273, startPoint y: 140, endPoint x: 268, endPoint y: 154, distance: 14.4
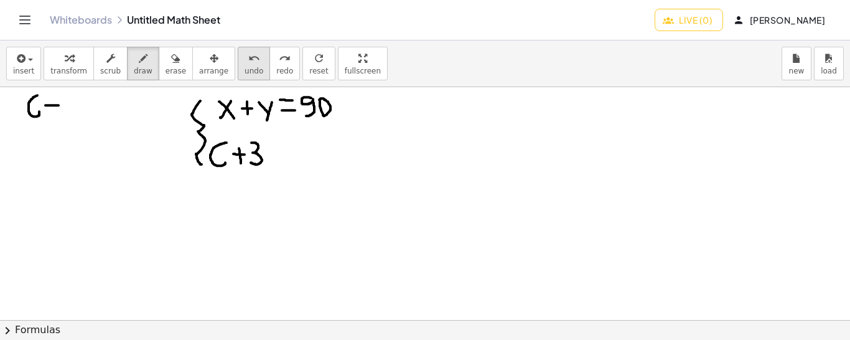
click at [245, 69] on span "undo" at bounding box center [254, 71] width 19 height 9
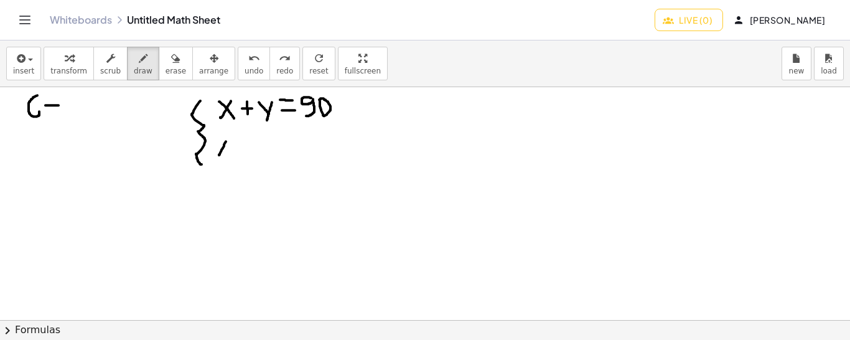
drag, startPoint x: 226, startPoint y: 141, endPoint x: 217, endPoint y: 157, distance: 19.2
drag, startPoint x: 215, startPoint y: 143, endPoint x: 228, endPoint y: 157, distance: 19.0
drag, startPoint x: 237, startPoint y: 148, endPoint x: 248, endPoint y: 149, distance: 11.3
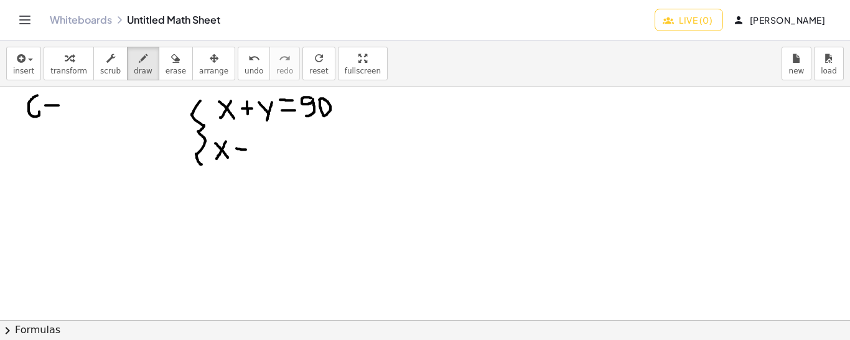
drag, startPoint x: 242, startPoint y: 143, endPoint x: 242, endPoint y: 156, distance: 13.1
drag, startPoint x: 253, startPoint y: 140, endPoint x: 256, endPoint y: 156, distance: 15.9
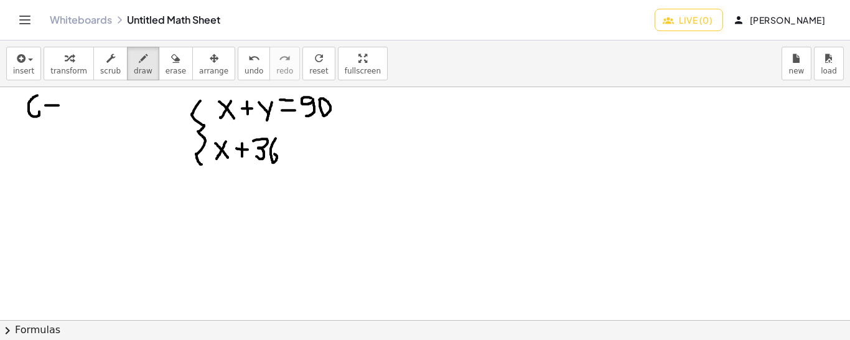
drag, startPoint x: 276, startPoint y: 138, endPoint x: 271, endPoint y: 153, distance: 16.2
click at [248, 58] on icon "undo" at bounding box center [254, 58] width 12 height 15
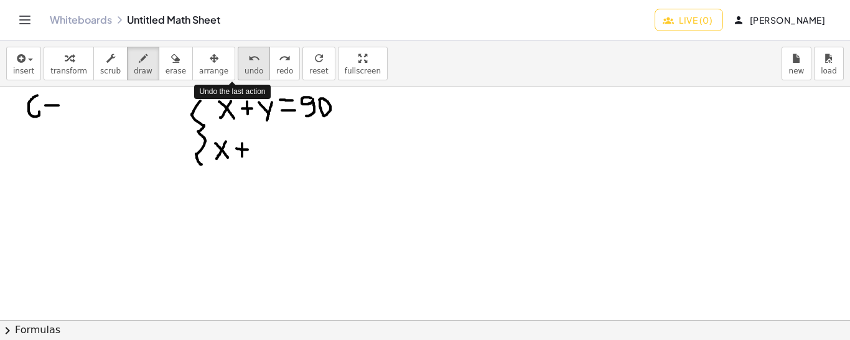
click at [248, 58] on icon "undo" at bounding box center [254, 58] width 12 height 15
drag, startPoint x: 241, startPoint y: 153, endPoint x: 250, endPoint y: 152, distance: 8.7
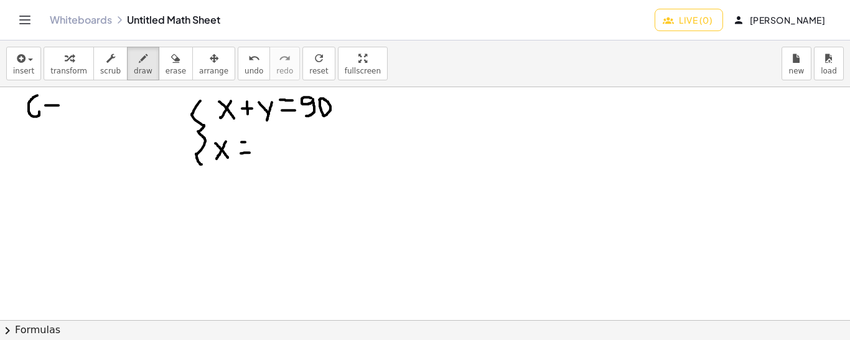
drag, startPoint x: 256, startPoint y: 149, endPoint x: 268, endPoint y: 136, distance: 17.2
drag, startPoint x: 275, startPoint y: 144, endPoint x: 286, endPoint y: 144, distance: 11.8
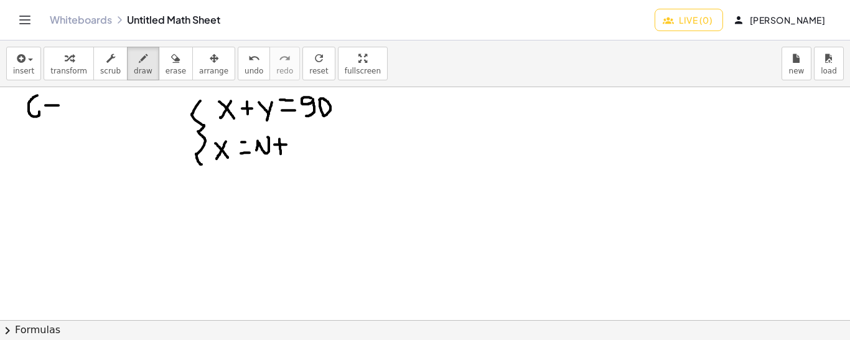
drag, startPoint x: 279, startPoint y: 138, endPoint x: 281, endPoint y: 153, distance: 15.0
click at [248, 58] on icon "undo" at bounding box center [254, 58] width 12 height 15
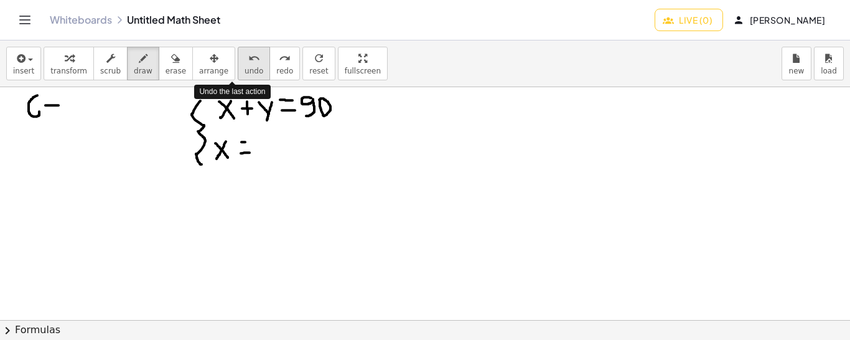
click at [248, 58] on icon "undo" at bounding box center [254, 58] width 12 height 15
drag, startPoint x: 237, startPoint y: 149, endPoint x: 244, endPoint y: 149, distance: 6.8
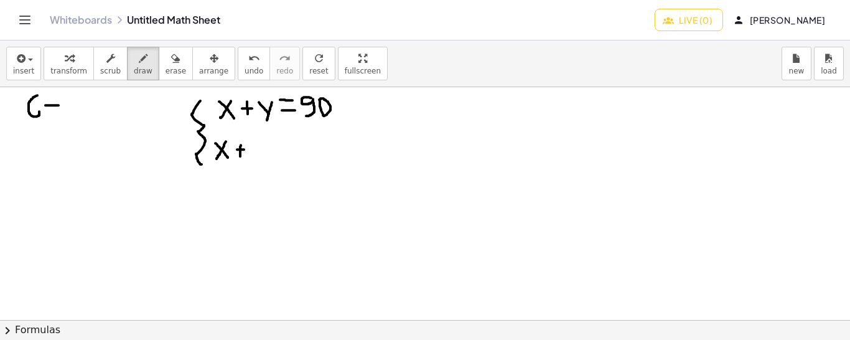
drag, startPoint x: 241, startPoint y: 144, endPoint x: 240, endPoint y: 157, distance: 12.5
click at [248, 55] on icon "undo" at bounding box center [254, 58] width 12 height 15
click at [248, 57] on icon "undo" at bounding box center [254, 58] width 12 height 15
drag, startPoint x: 240, startPoint y: 153, endPoint x: 262, endPoint y: 158, distance: 22.5
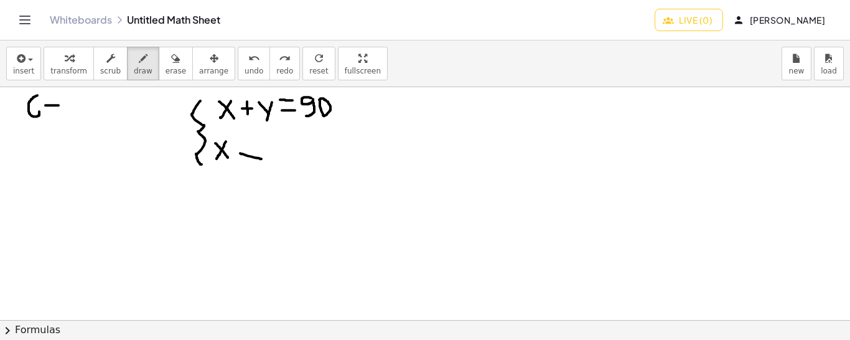
drag, startPoint x: 242, startPoint y: 144, endPoint x: 258, endPoint y: 144, distance: 16.2
drag, startPoint x: 270, startPoint y: 153, endPoint x: 281, endPoint y: 136, distance: 19.7
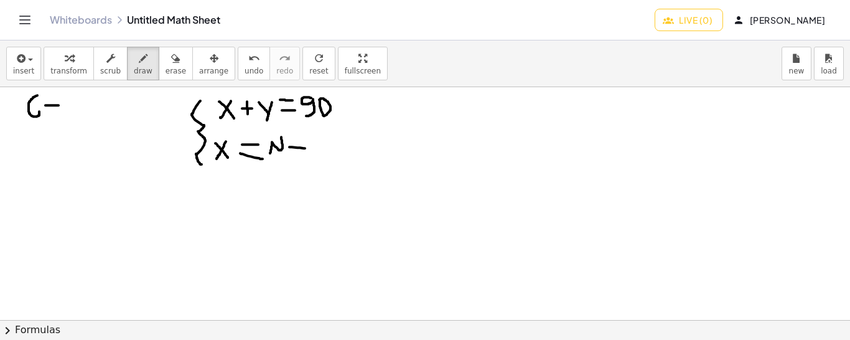
drag, startPoint x: 289, startPoint y: 146, endPoint x: 306, endPoint y: 148, distance: 16.9
drag, startPoint x: 312, startPoint y: 138, endPoint x: 310, endPoint y: 158, distance: 20.7
drag, startPoint x: 331, startPoint y: 139, endPoint x: 332, endPoint y: 157, distance: 17.5
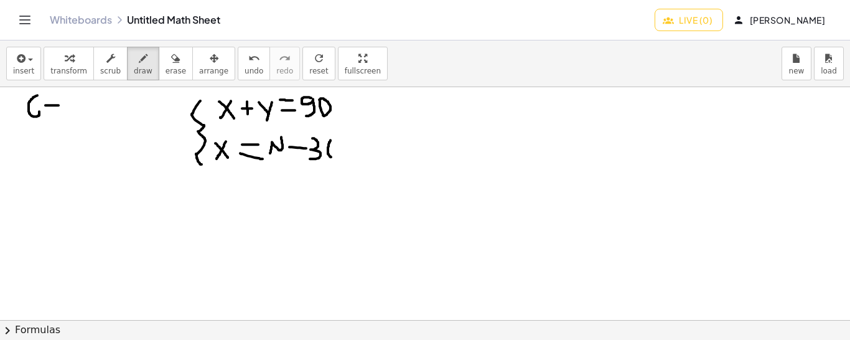
click at [245, 68] on span "undo" at bounding box center [254, 71] width 19 height 9
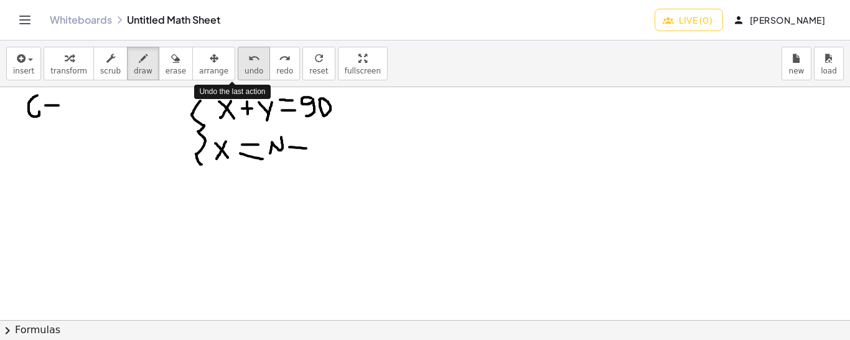
click at [245, 68] on span "undo" at bounding box center [254, 71] width 19 height 9
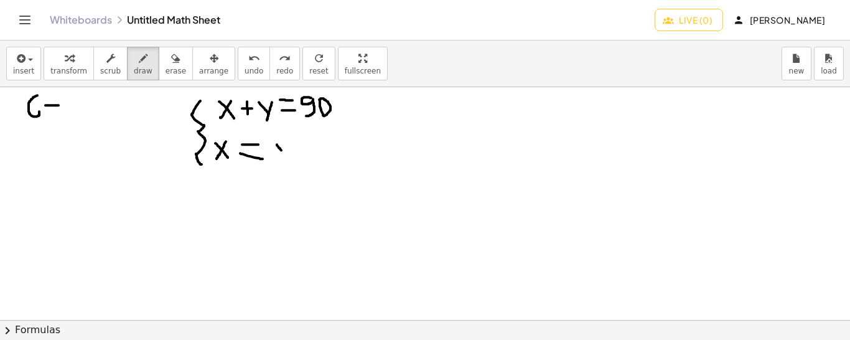
drag, startPoint x: 277, startPoint y: 144, endPoint x: 282, endPoint y: 150, distance: 8.0
drag, startPoint x: 286, startPoint y: 146, endPoint x: 279, endPoint y: 162, distance: 17.8
drag, startPoint x: 293, startPoint y: 153, endPoint x: 300, endPoint y: 151, distance: 7.7
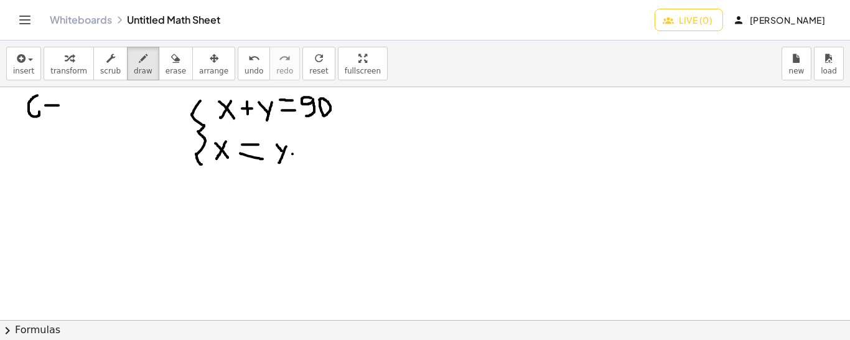
click at [245, 67] on span "undo" at bounding box center [254, 71] width 19 height 9
click at [245, 70] on span "undo" at bounding box center [254, 71] width 19 height 9
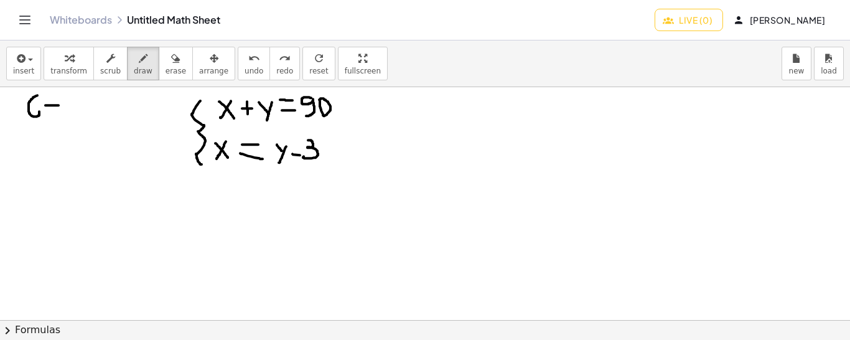
drag, startPoint x: 308, startPoint y: 139, endPoint x: 305, endPoint y: 155, distance: 15.9
drag, startPoint x: 332, startPoint y: 139, endPoint x: 325, endPoint y: 154, distance: 16.7
drag, startPoint x: 235, startPoint y: 101, endPoint x: 225, endPoint y: 116, distance: 18.3
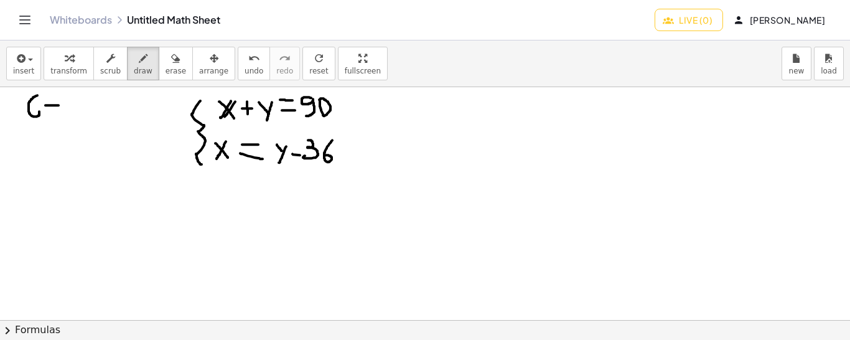
drag, startPoint x: 226, startPoint y: 141, endPoint x: 218, endPoint y: 156, distance: 16.7
click at [238, 65] on button "undo undo" at bounding box center [254, 64] width 32 height 34
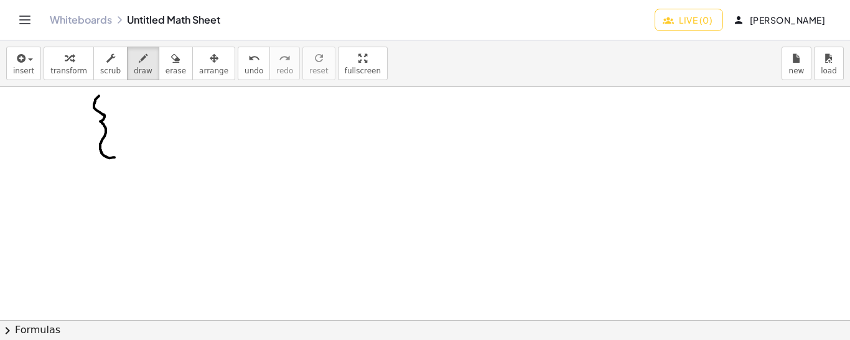
drag, startPoint x: 99, startPoint y: 95, endPoint x: 116, endPoint y: 156, distance: 63.4
drag, startPoint x: 116, startPoint y: 95, endPoint x: 120, endPoint y: 109, distance: 14.2
drag, startPoint x: 141, startPoint y: 99, endPoint x: 134, endPoint y: 106, distance: 9.7
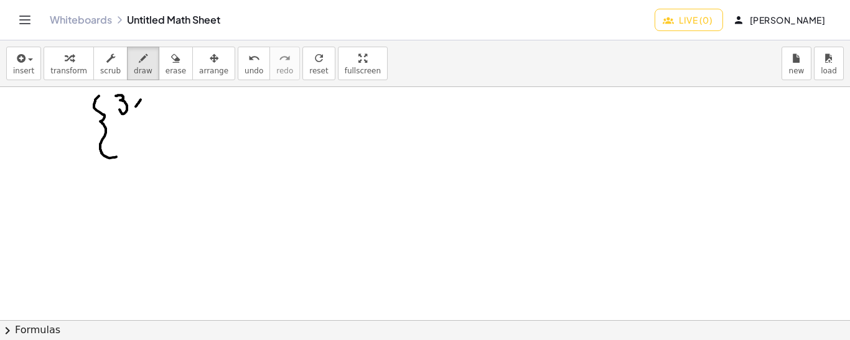
drag, startPoint x: 134, startPoint y: 100, endPoint x: 142, endPoint y: 106, distance: 10.6
drag, startPoint x: 149, startPoint y: 103, endPoint x: 161, endPoint y: 102, distance: 11.3
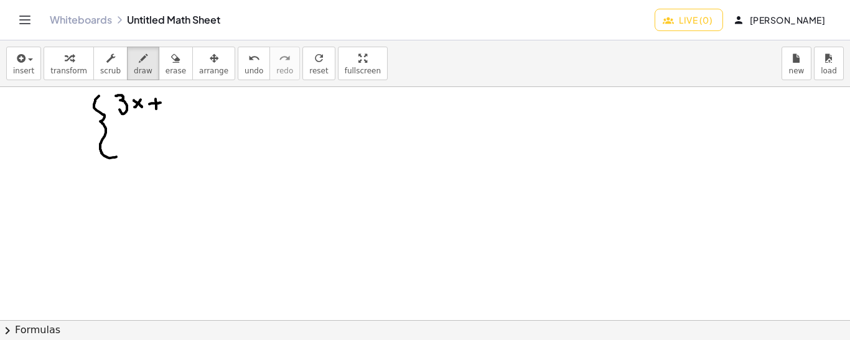
drag, startPoint x: 156, startPoint y: 98, endPoint x: 156, endPoint y: 109, distance: 10.6
drag, startPoint x: 167, startPoint y: 108, endPoint x: 163, endPoint y: 98, distance: 11.2
drag, startPoint x: 173, startPoint y: 101, endPoint x: 181, endPoint y: 108, distance: 11.0
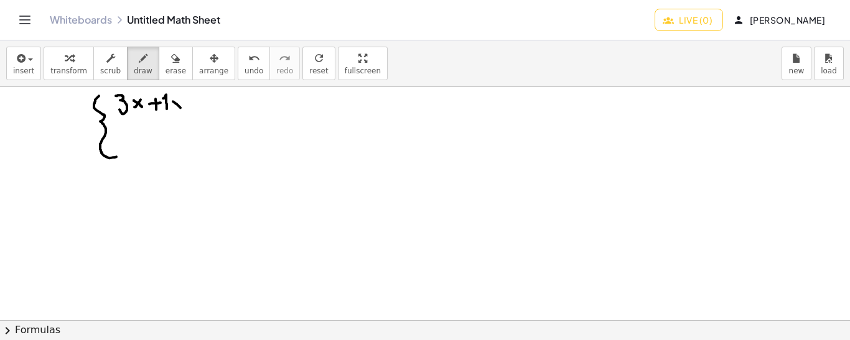
drag, startPoint x: 184, startPoint y: 102, endPoint x: 178, endPoint y: 118, distance: 16.5
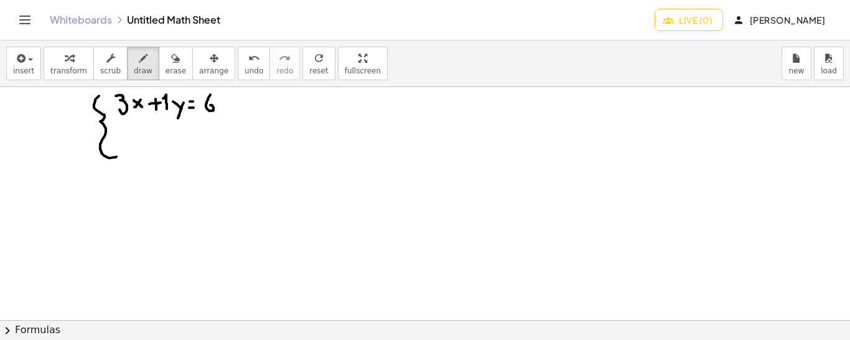
drag, startPoint x: 210, startPoint y: 94, endPoint x: 210, endPoint y: 105, distance: 10.6
drag, startPoint x: 227, startPoint y: 96, endPoint x: 217, endPoint y: 112, distance: 18.5
drag, startPoint x: 235, startPoint y: 110, endPoint x: 234, endPoint y: 116, distance: 6.3
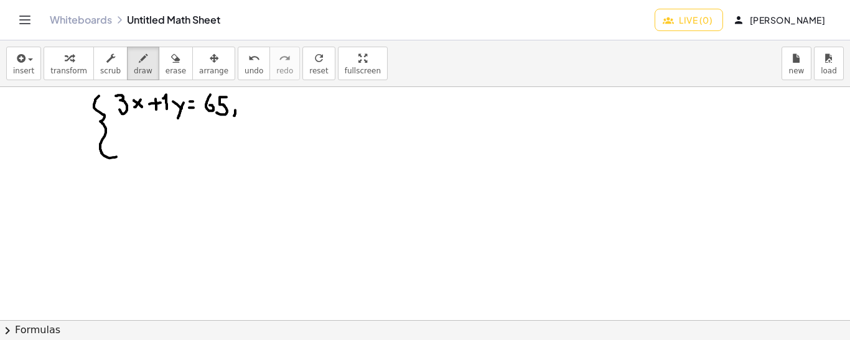
drag, startPoint x: 243, startPoint y: 95, endPoint x: 243, endPoint y: 106, distance: 11.2
drag, startPoint x: 255, startPoint y: 95, endPoint x: 249, endPoint y: 111, distance: 17.3
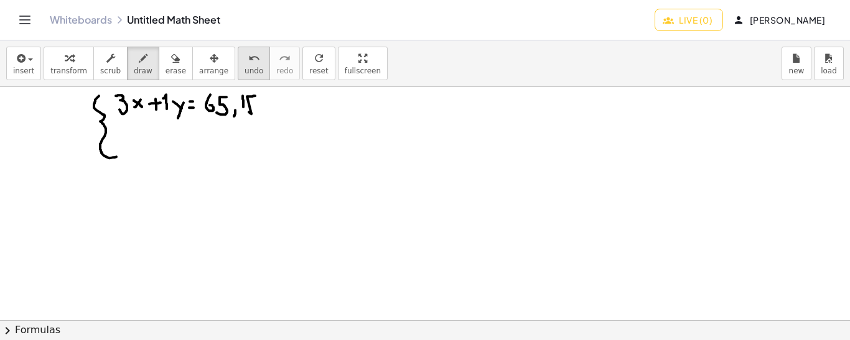
click at [245, 68] on span "undo" at bounding box center [254, 71] width 19 height 9
drag, startPoint x: 257, startPoint y: 96, endPoint x: 250, endPoint y: 111, distance: 16.4
drag, startPoint x: 131, startPoint y: 139, endPoint x: 123, endPoint y: 155, distance: 18.4
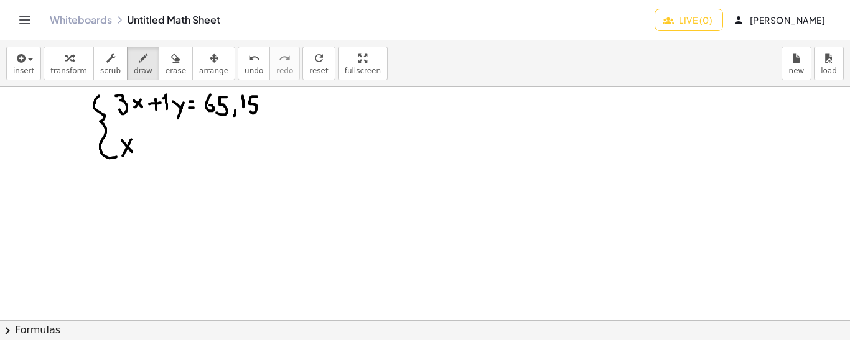
drag, startPoint x: 122, startPoint y: 139, endPoint x: 133, endPoint y: 152, distance: 16.3
drag, startPoint x: 143, startPoint y: 149, endPoint x: 149, endPoint y: 148, distance: 6.9
drag, startPoint x: 141, startPoint y: 139, endPoint x: 148, endPoint y: 139, distance: 6.8
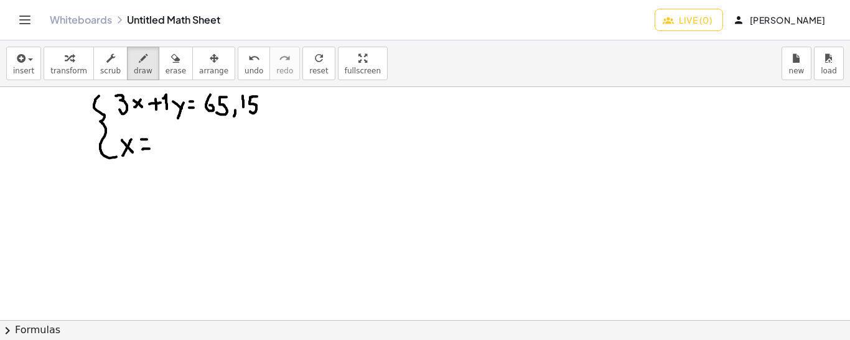
drag, startPoint x: 162, startPoint y: 131, endPoint x: 167, endPoint y: 146, distance: 15.7
drag, startPoint x: 174, startPoint y: 139, endPoint x: 180, endPoint y: 144, distance: 7.5
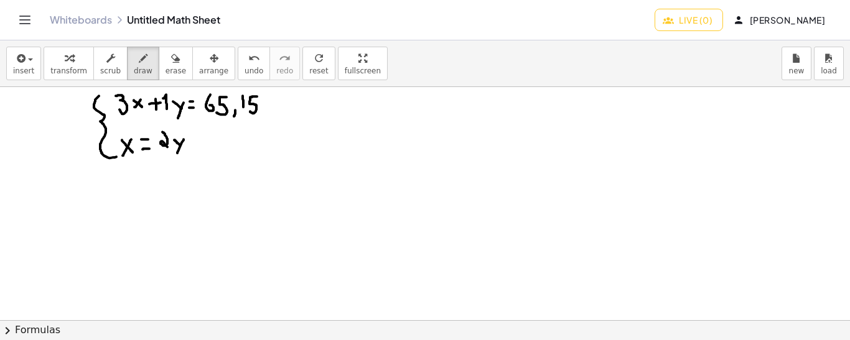
drag, startPoint x: 184, startPoint y: 139, endPoint x: 174, endPoint y: 156, distance: 19.8
drag, startPoint x: 190, startPoint y: 143, endPoint x: 200, endPoint y: 143, distance: 10.6
drag, startPoint x: 194, startPoint y: 136, endPoint x: 195, endPoint y: 150, distance: 13.8
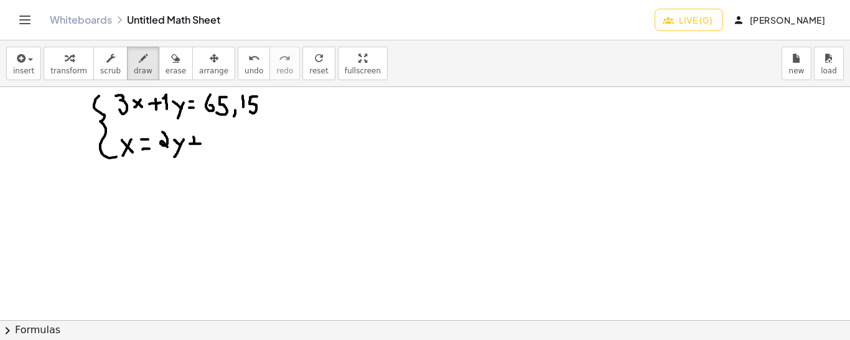
drag, startPoint x: 210, startPoint y: 131, endPoint x: 220, endPoint y: 146, distance: 18.0
drag, startPoint x: 265, startPoint y: 106, endPoint x: 273, endPoint y: 115, distance: 12.0
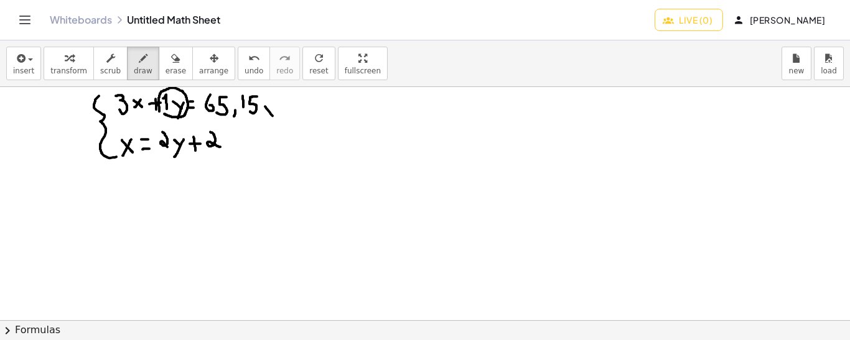
drag, startPoint x: 274, startPoint y: 108, endPoint x: 270, endPoint y: 121, distance: 13.8
click at [248, 63] on icon "undo" at bounding box center [254, 58] width 12 height 15
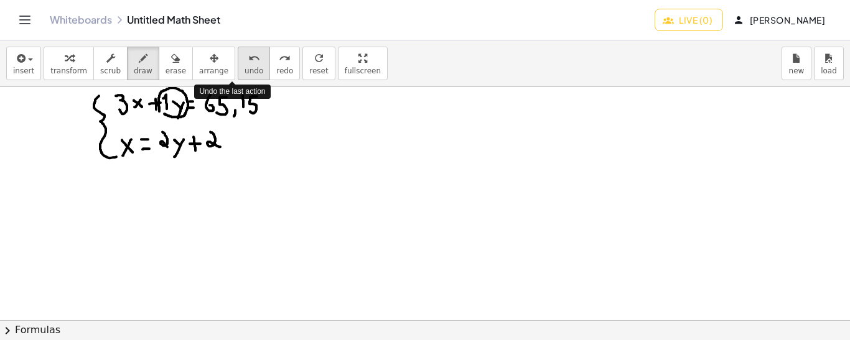
click at [248, 63] on icon "undo" at bounding box center [254, 58] width 12 height 15
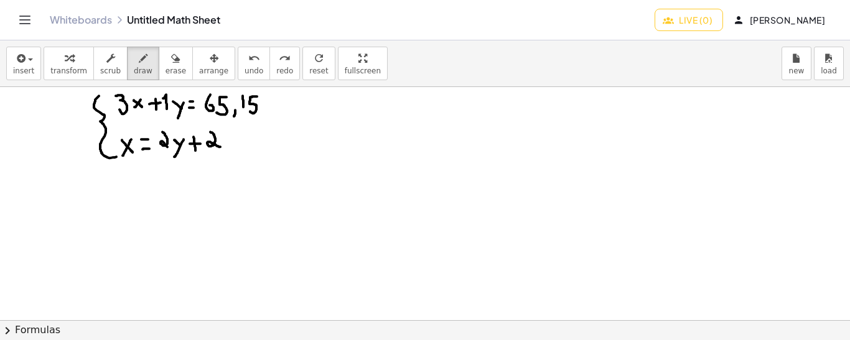
drag, startPoint x: 401, startPoint y: 104, endPoint x: 373, endPoint y: 117, distance: 30.3
drag, startPoint x: 374, startPoint y: 111, endPoint x: 368, endPoint y: 128, distance: 17.7
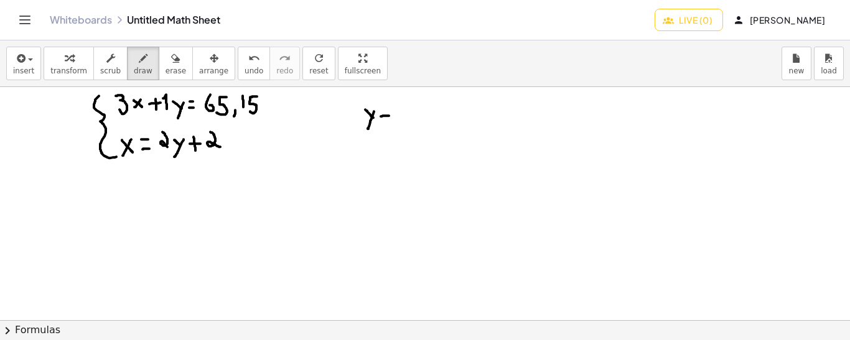
drag, startPoint x: 381, startPoint y: 116, endPoint x: 391, endPoint y: 115, distance: 10.0
drag, startPoint x: 473, startPoint y: 106, endPoint x: 466, endPoint y: 118, distance: 13.5
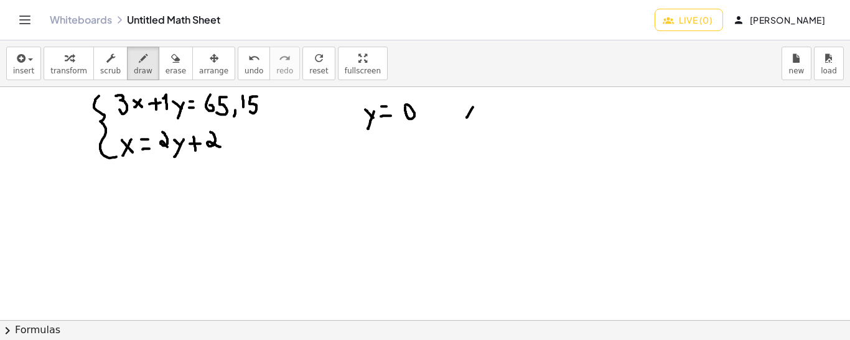
drag, startPoint x: 464, startPoint y: 106, endPoint x: 475, endPoint y: 116, distance: 14.1
drag, startPoint x: 480, startPoint y: 105, endPoint x: 487, endPoint y: 105, distance: 7.5
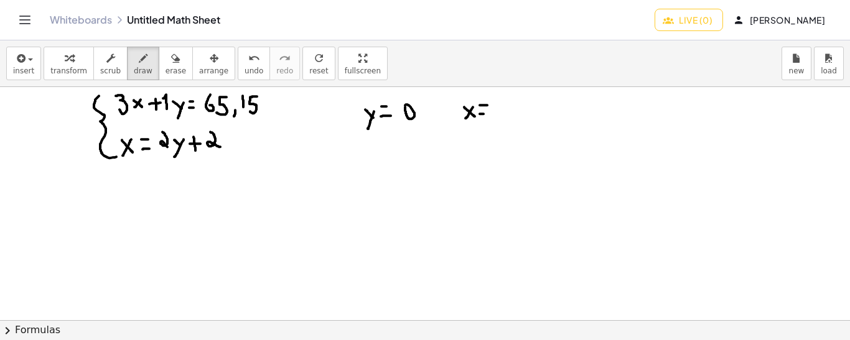
drag, startPoint x: 499, startPoint y: 101, endPoint x: 502, endPoint y: 120, distance: 18.2
drag, startPoint x: 362, startPoint y: 133, endPoint x: 416, endPoint y: 133, distance: 54.2
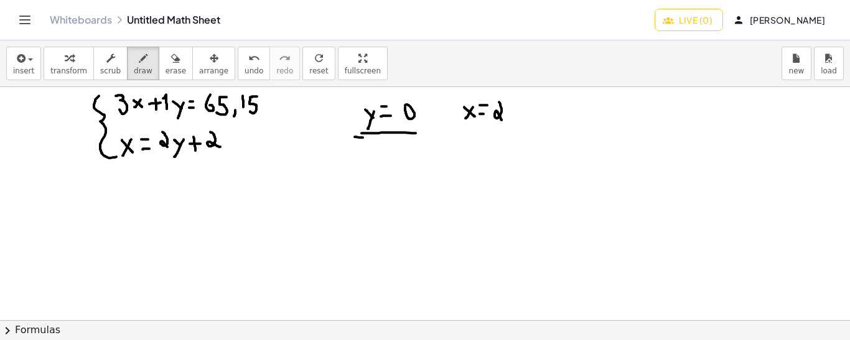
drag, startPoint x: 355, startPoint y: 136, endPoint x: 380, endPoint y: 139, distance: 25.6
drag, startPoint x: 471, startPoint y: 124, endPoint x: 519, endPoint y: 129, distance: 48.7
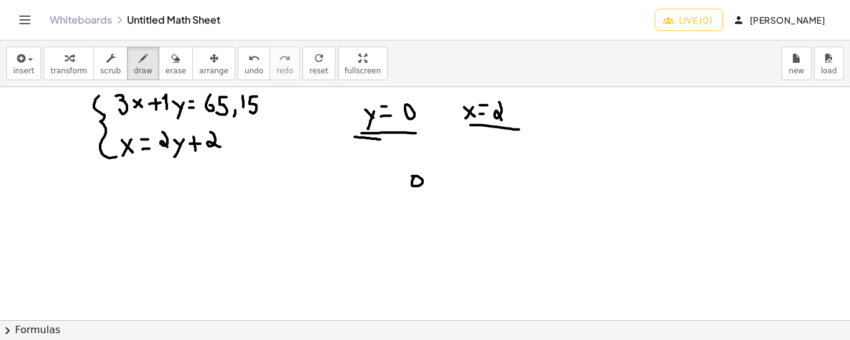
drag, startPoint x: 435, startPoint y: 176, endPoint x: 446, endPoint y: 188, distance: 16.7
drag, startPoint x: 462, startPoint y: 182, endPoint x: 473, endPoint y: 182, distance: 10.6
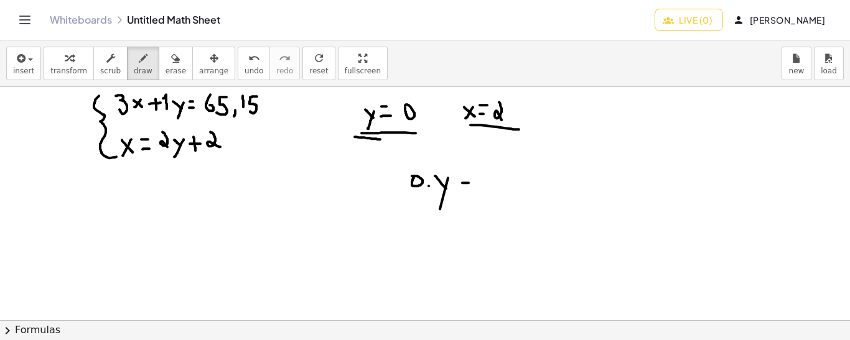
drag, startPoint x: 464, startPoint y: 171, endPoint x: 471, endPoint y: 171, distance: 7.5
drag, startPoint x: 103, startPoint y: 90, endPoint x: 189, endPoint y: 129, distance: 95.0
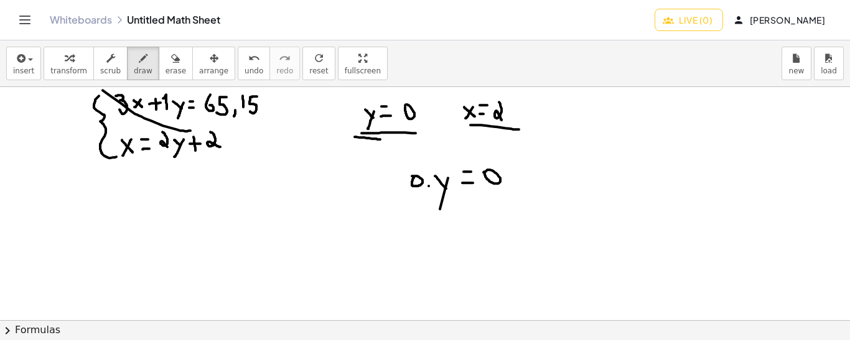
drag, startPoint x: 565, startPoint y: 166, endPoint x: 560, endPoint y: 185, distance: 19.3
drag, startPoint x: 580, startPoint y: 166, endPoint x: 581, endPoint y: 184, distance: 18.1
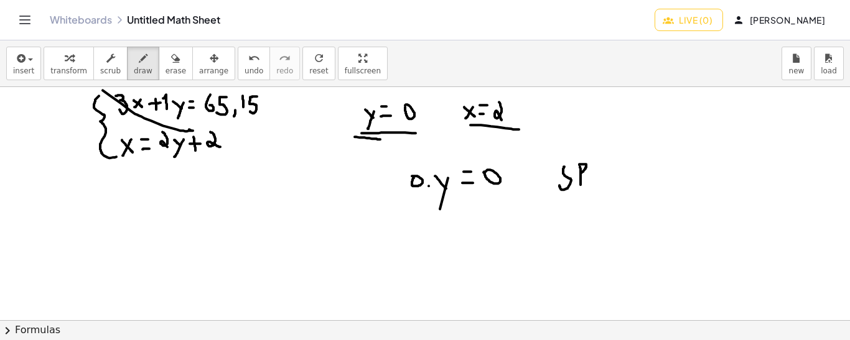
drag, startPoint x: 580, startPoint y: 164, endPoint x: 581, endPoint y: 172, distance: 8.2
drag, startPoint x: 596, startPoint y: 165, endPoint x: 598, endPoint y: 185, distance: 20.0
drag, startPoint x: 591, startPoint y: 167, endPoint x: 602, endPoint y: 166, distance: 11.4
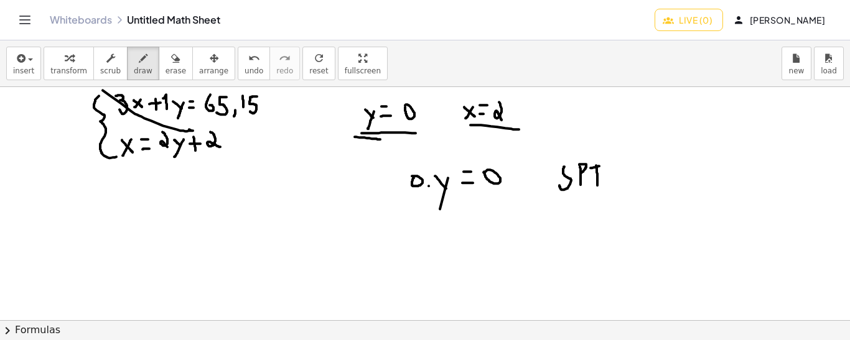
drag, startPoint x: 591, startPoint y: 183, endPoint x: 604, endPoint y: 184, distance: 13.7
drag, startPoint x: 498, startPoint y: 189, endPoint x: 505, endPoint y: 190, distance: 7.6
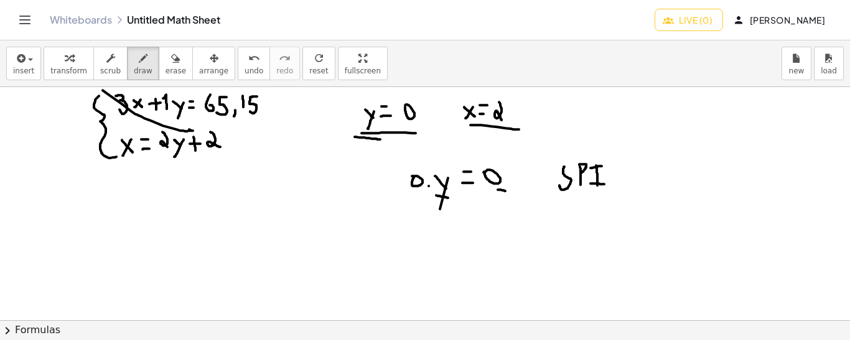
drag, startPoint x: 436, startPoint y: 195, endPoint x: 449, endPoint y: 197, distance: 13.3
drag, startPoint x: 500, startPoint y: 190, endPoint x: 521, endPoint y: 192, distance: 21.3
drag, startPoint x: 433, startPoint y: 202, endPoint x: 451, endPoint y: 204, distance: 18.8
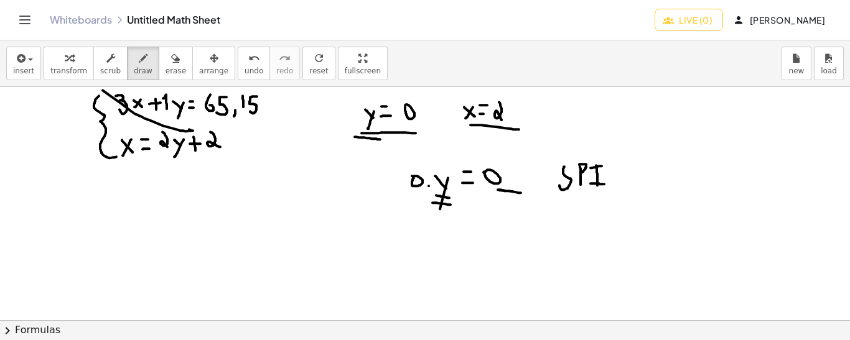
click at [245, 70] on span "undo" at bounding box center [254, 71] width 19 height 9
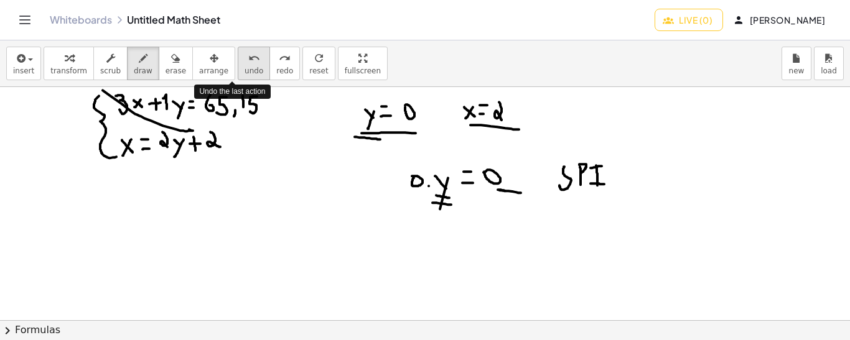
click at [245, 70] on span "undo" at bounding box center [254, 71] width 19 height 9
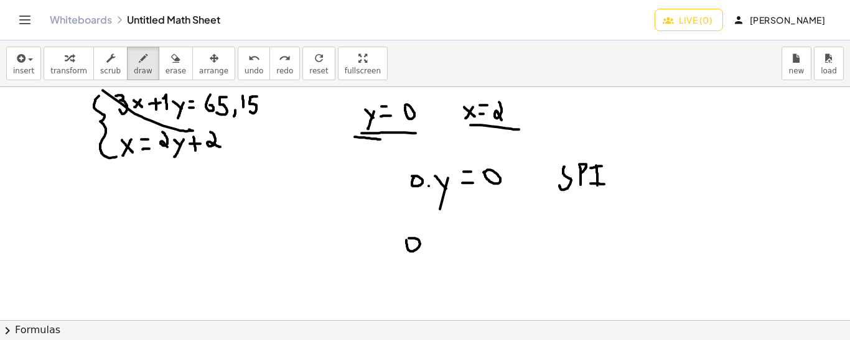
drag, startPoint x: 425, startPoint y: 240, endPoint x: 434, endPoint y: 253, distance: 16.6
drag, startPoint x: 444, startPoint y: 235, endPoint x: 426, endPoint y: 270, distance: 39.5
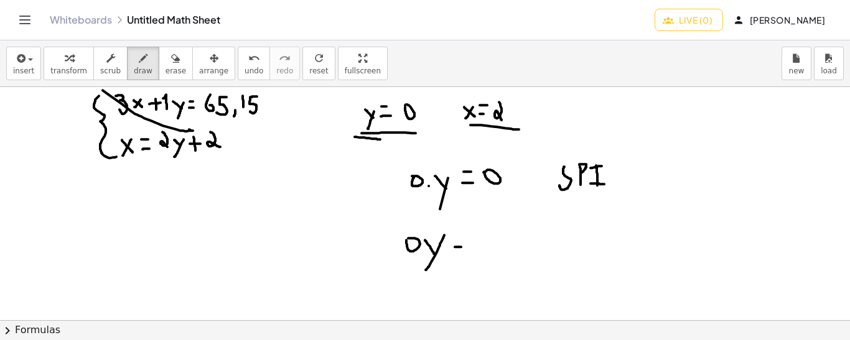
drag, startPoint x: 455, startPoint y: 246, endPoint x: 462, endPoint y: 246, distance: 6.8
drag, startPoint x: 455, startPoint y: 237, endPoint x: 476, endPoint y: 237, distance: 20.5
drag, startPoint x: 497, startPoint y: 225, endPoint x: 495, endPoint y: 256, distance: 30.6
